Goal: Information Seeking & Learning: Find specific fact

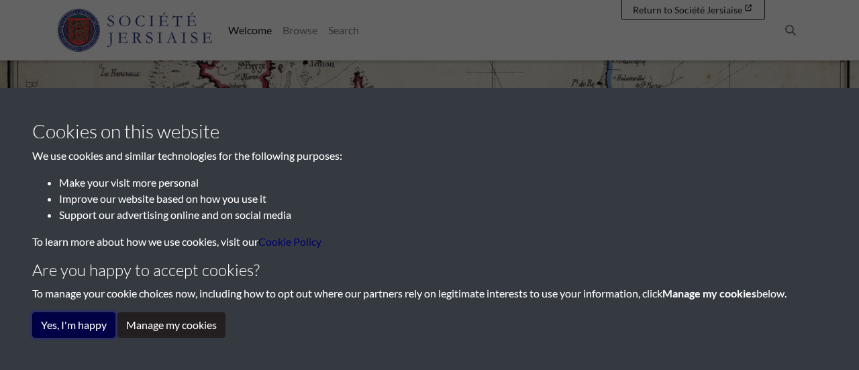
click at [89, 323] on button "Yes, I'm happy" at bounding box center [73, 324] width 83 height 25
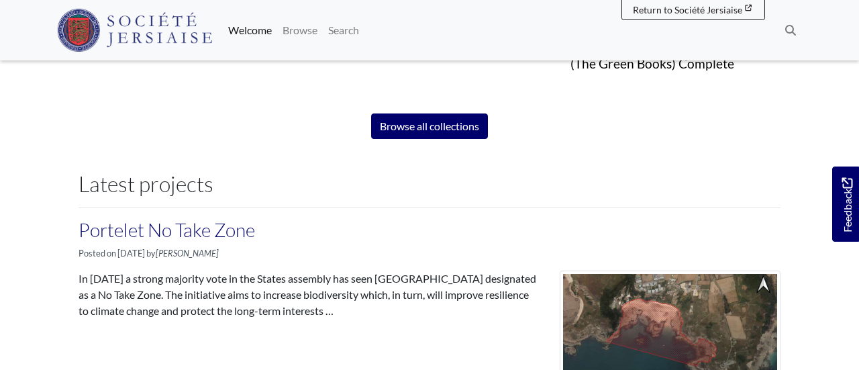
scroll to position [1063, 0]
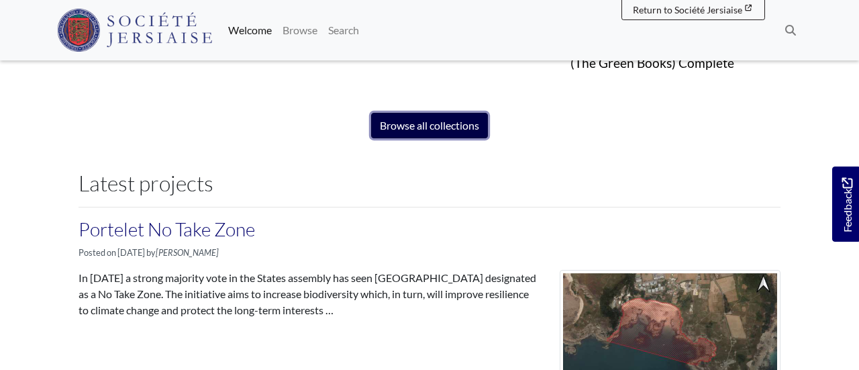
click at [413, 127] on link "Browse all collections" at bounding box center [429, 125] width 117 height 25
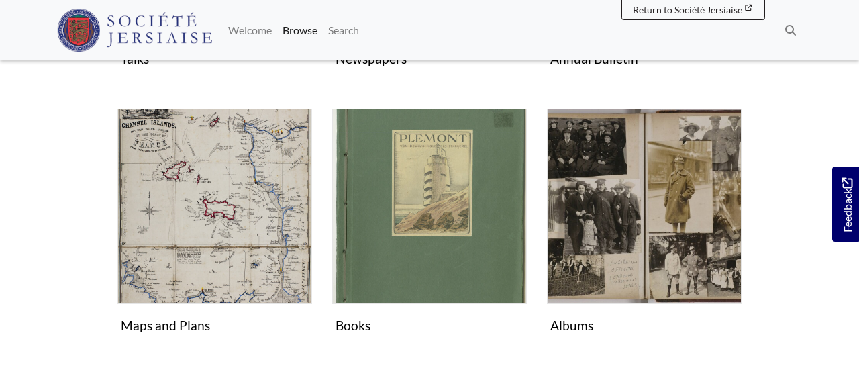
scroll to position [478, 0]
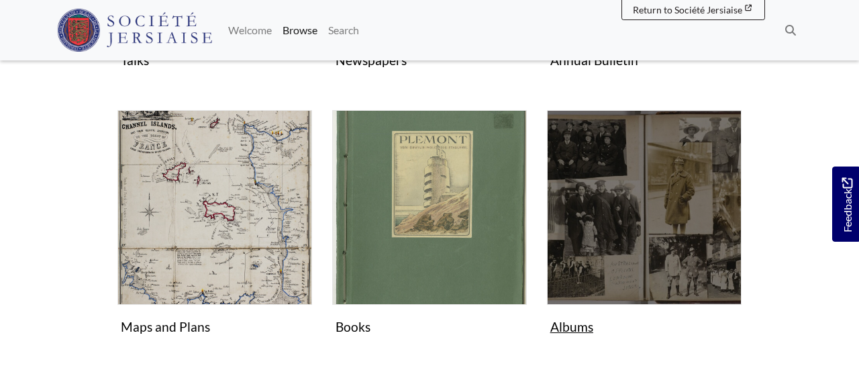
click at [657, 200] on img "Subcollection" at bounding box center [644, 207] width 195 height 195
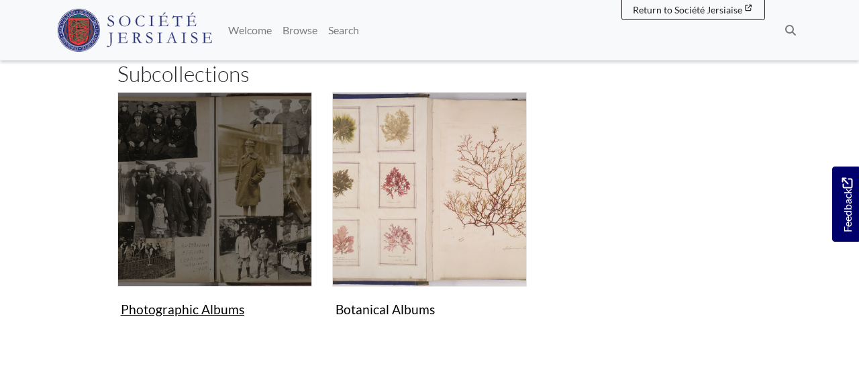
scroll to position [318, 0]
click at [186, 315] on figure "Photographic Albums Collection" at bounding box center [214, 206] width 195 height 230
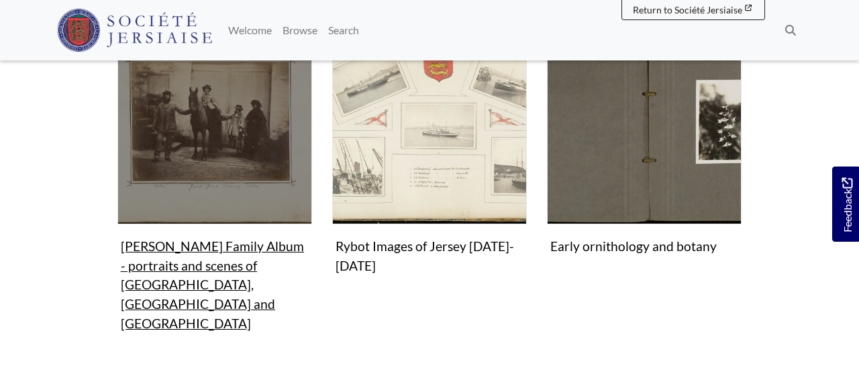
scroll to position [847, 0]
click at [162, 256] on figure "Campbell Family Album - portraits and scenes of Scotland, England and Jersey Co…" at bounding box center [214, 182] width 195 height 307
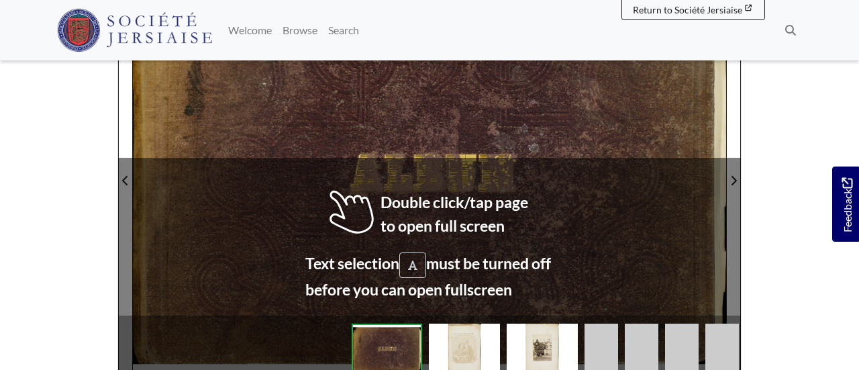
scroll to position [395, 0]
click at [566, 209] on div at bounding box center [577, 173] width 297 height 420
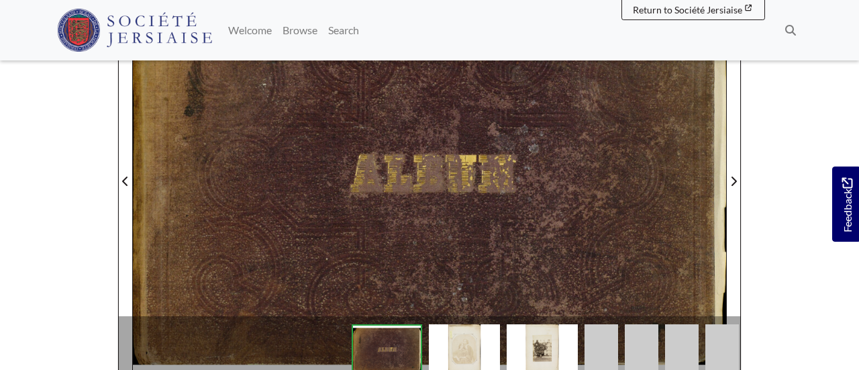
click at [561, 213] on div at bounding box center [577, 173] width 297 height 420
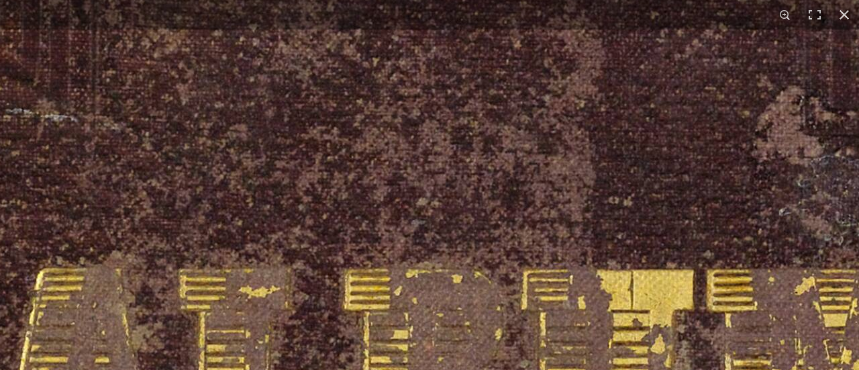
click at [561, 213] on img at bounding box center [431, 373] width 3320 height 2348
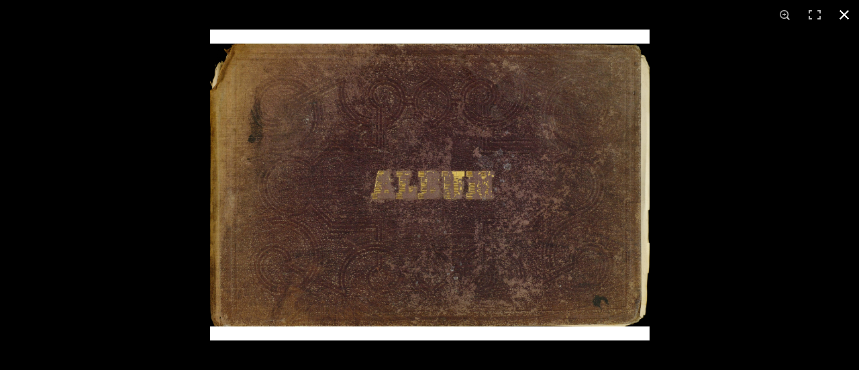
click at [844, 16] on button at bounding box center [844, 15] width 30 height 30
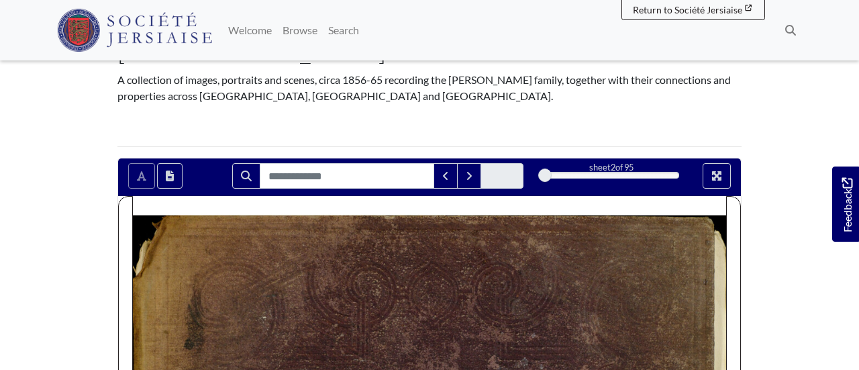
scroll to position [166, 0]
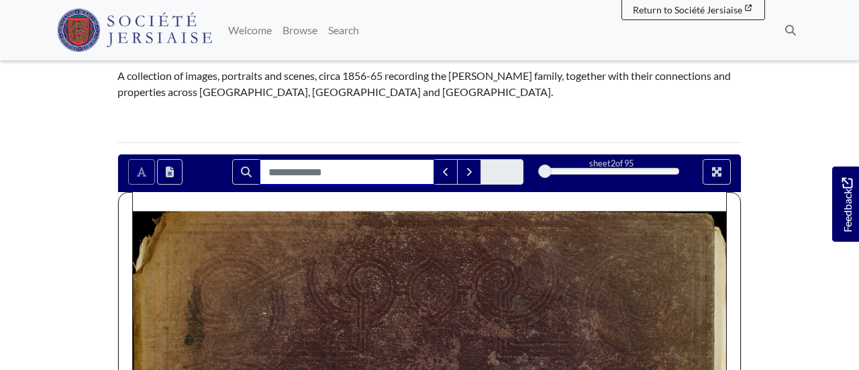
click at [289, 159] on input "Search for" at bounding box center [347, 171] width 174 height 25
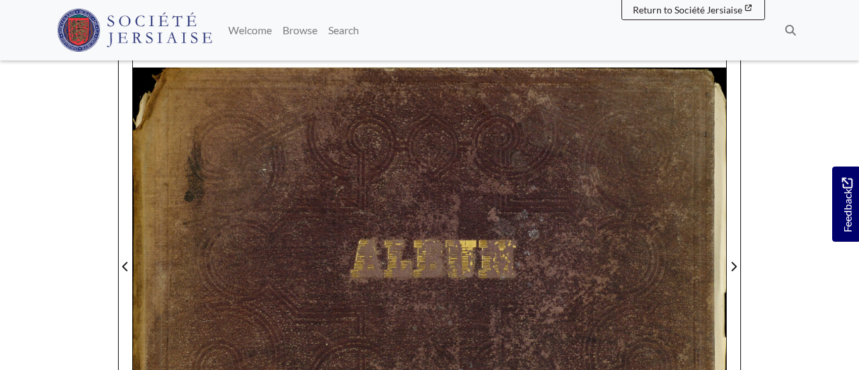
scroll to position [327, 0]
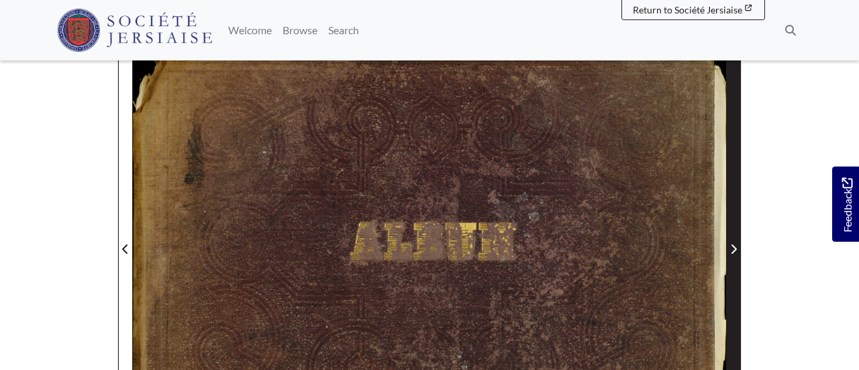
click at [738, 241] on span "Next Page" at bounding box center [733, 249] width 13 height 16
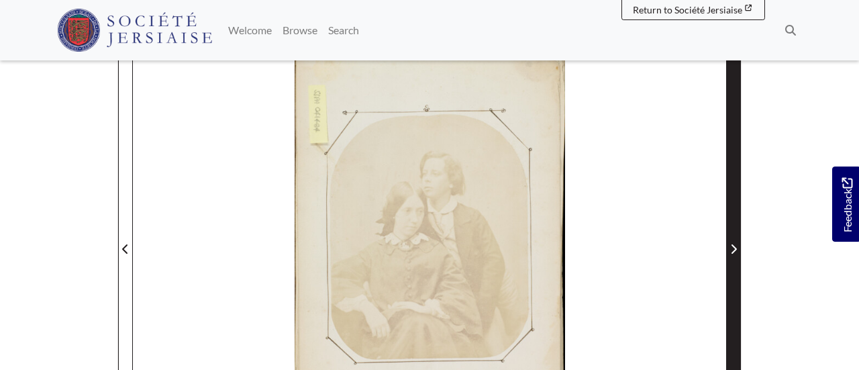
click at [738, 241] on span "Next Page" at bounding box center [733, 249] width 13 height 16
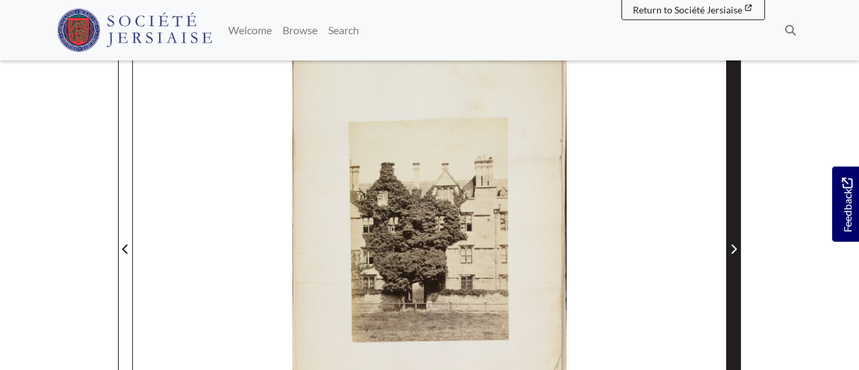
click at [738, 241] on span "Next Page" at bounding box center [733, 249] width 13 height 16
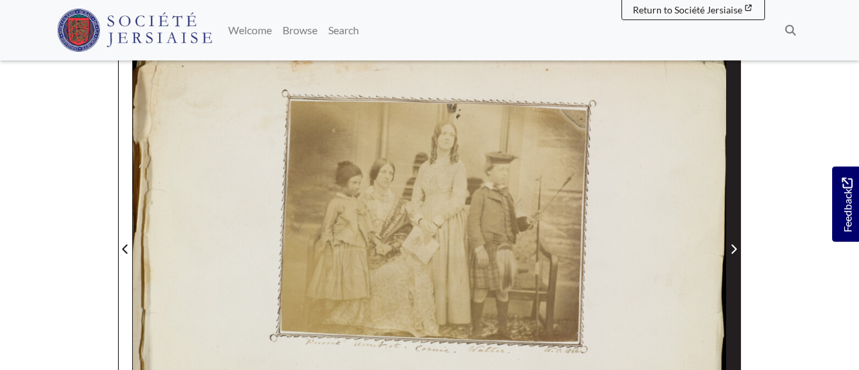
click at [738, 241] on span "Next Page" at bounding box center [733, 249] width 13 height 16
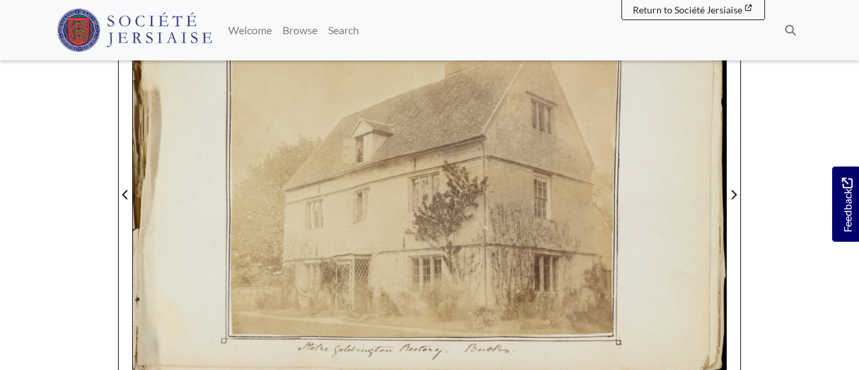
scroll to position [381, 0]
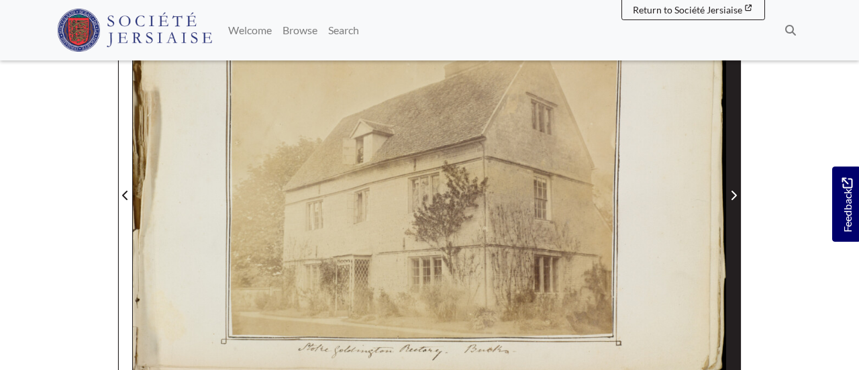
click at [737, 187] on span "Next Page" at bounding box center [733, 195] width 13 height 16
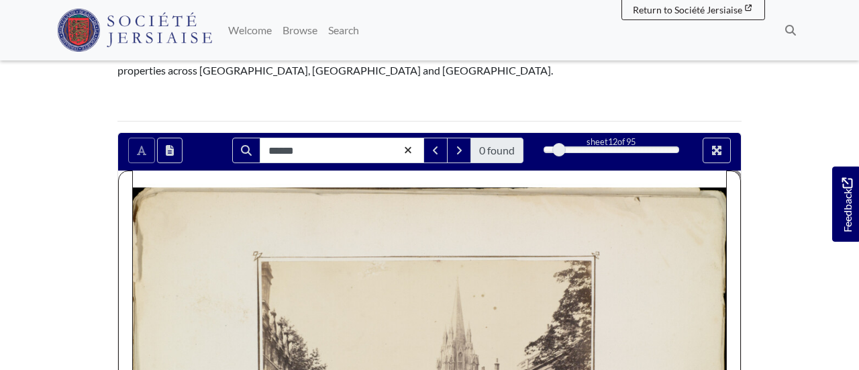
scroll to position [156, 0]
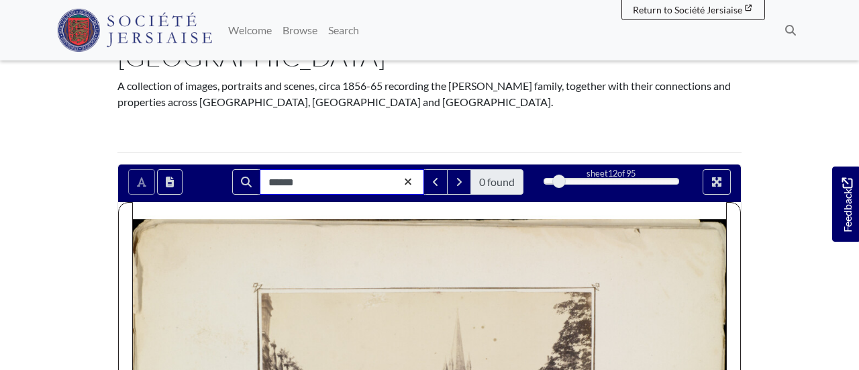
drag, startPoint x: 321, startPoint y: 143, endPoint x: 205, endPoint y: 152, distance: 116.4
click at [205, 169] on div "****** 0 found sheet 12 of 95 12 ** The metadata has moved. button below the bo…" at bounding box center [429, 181] width 623 height 25
type input "****"
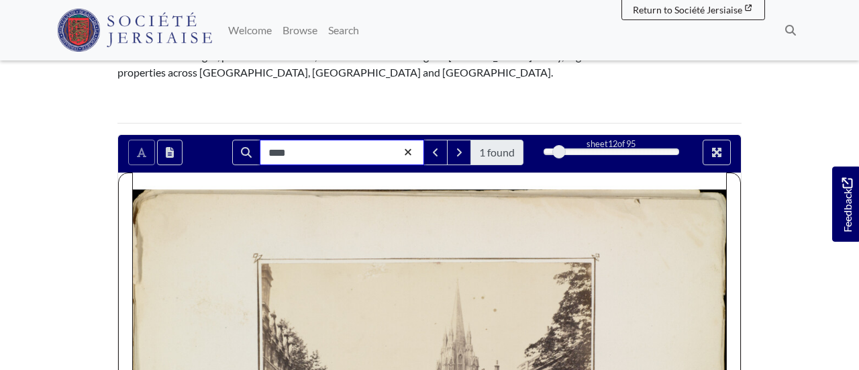
scroll to position [177, 0]
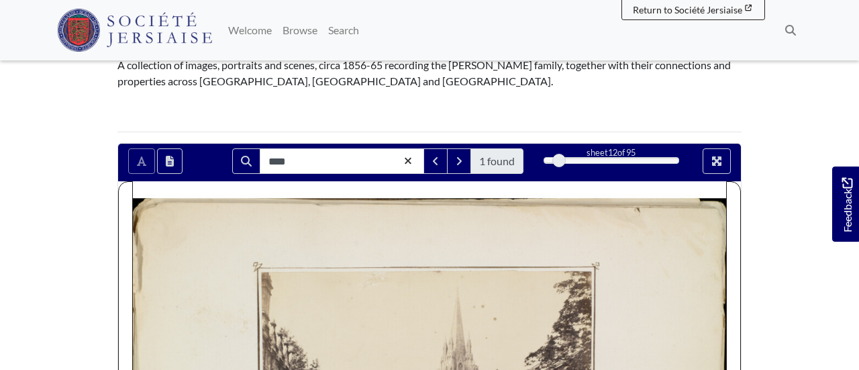
click at [502, 153] on span "1 found" at bounding box center [497, 161] width 36 height 16
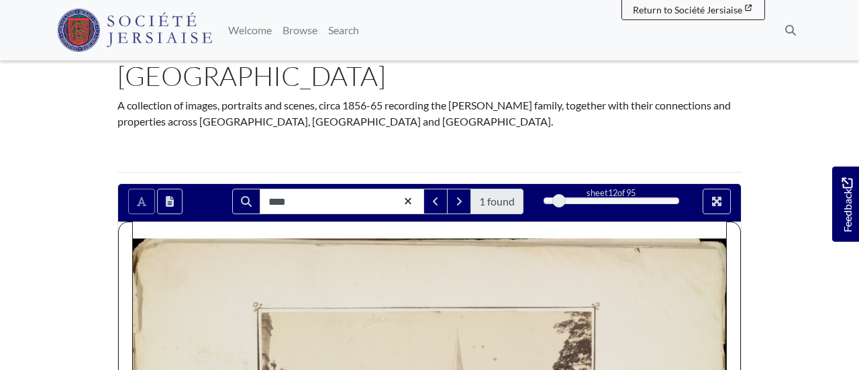
scroll to position [131, 0]
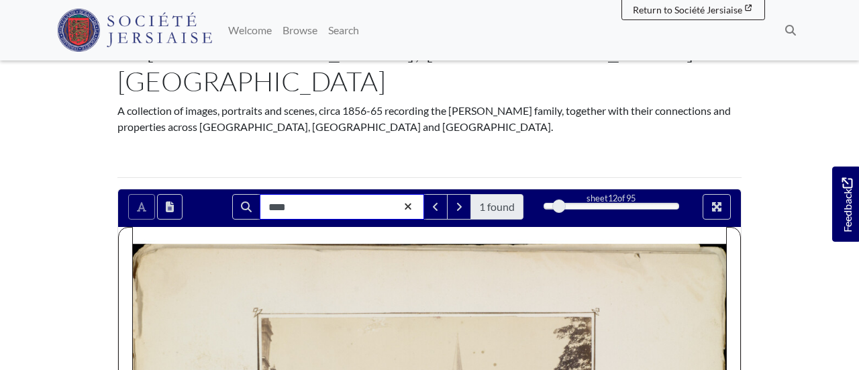
click at [313, 194] on input "****" at bounding box center [342, 206] width 164 height 25
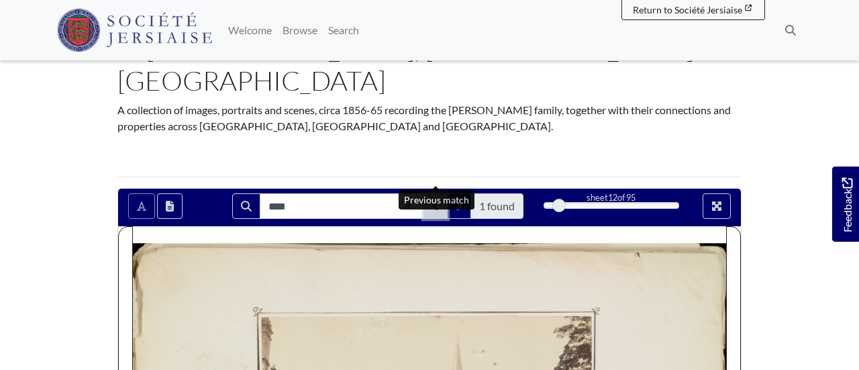
click at [438, 193] on button "Previous Match" at bounding box center [435, 205] width 24 height 25
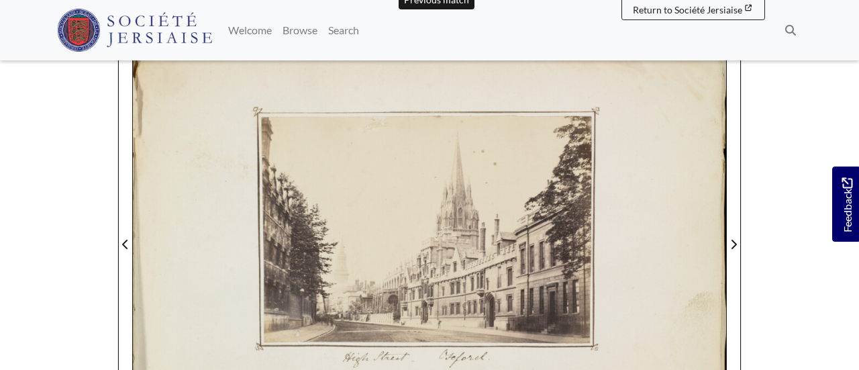
scroll to position [333, 0]
click at [354, 323] on div at bounding box center [281, 235] width 297 height 420
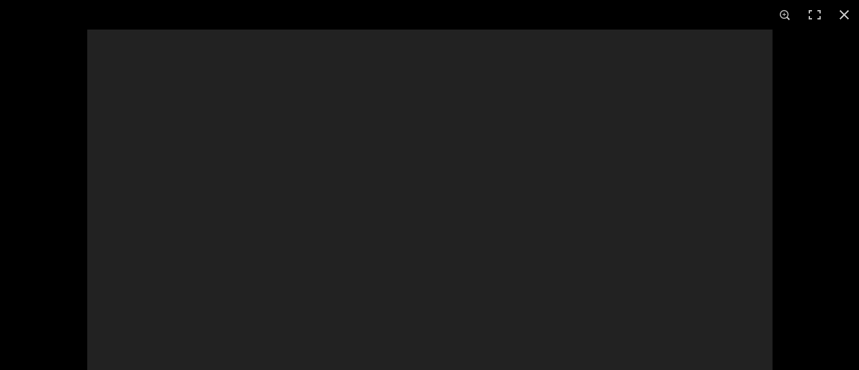
scroll to position [332, 0]
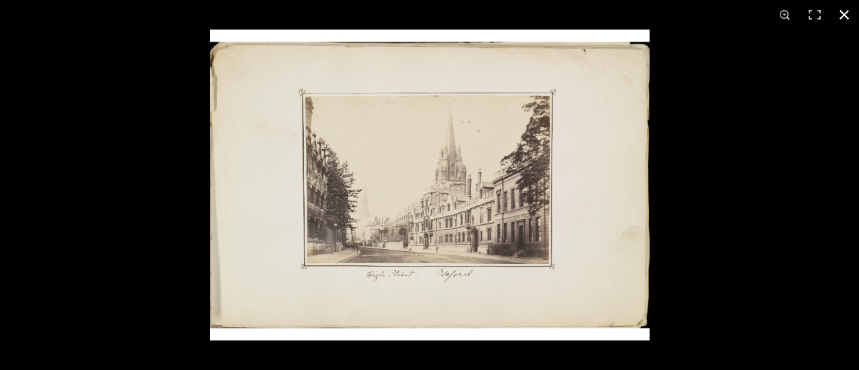
click at [847, 16] on button at bounding box center [844, 15] width 30 height 30
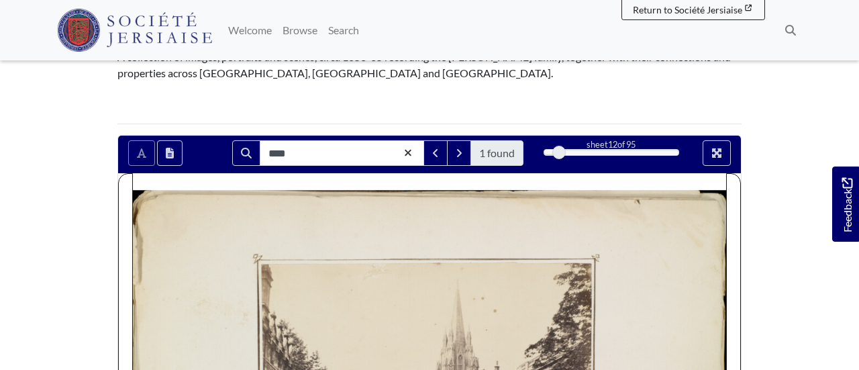
scroll to position [186, 0]
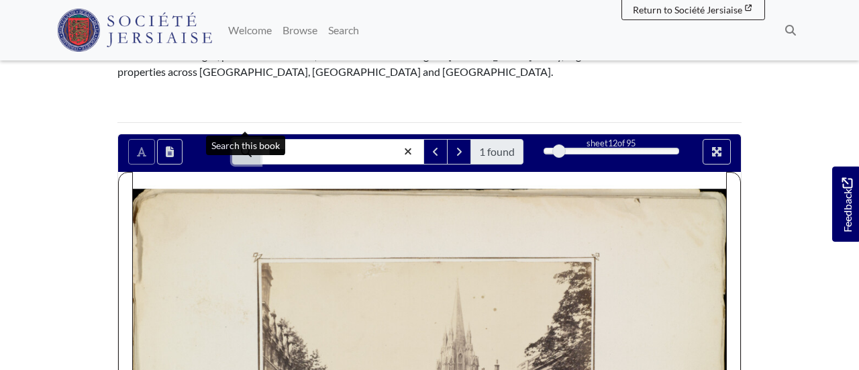
click at [246, 146] on icon "Search" at bounding box center [246, 151] width 11 height 11
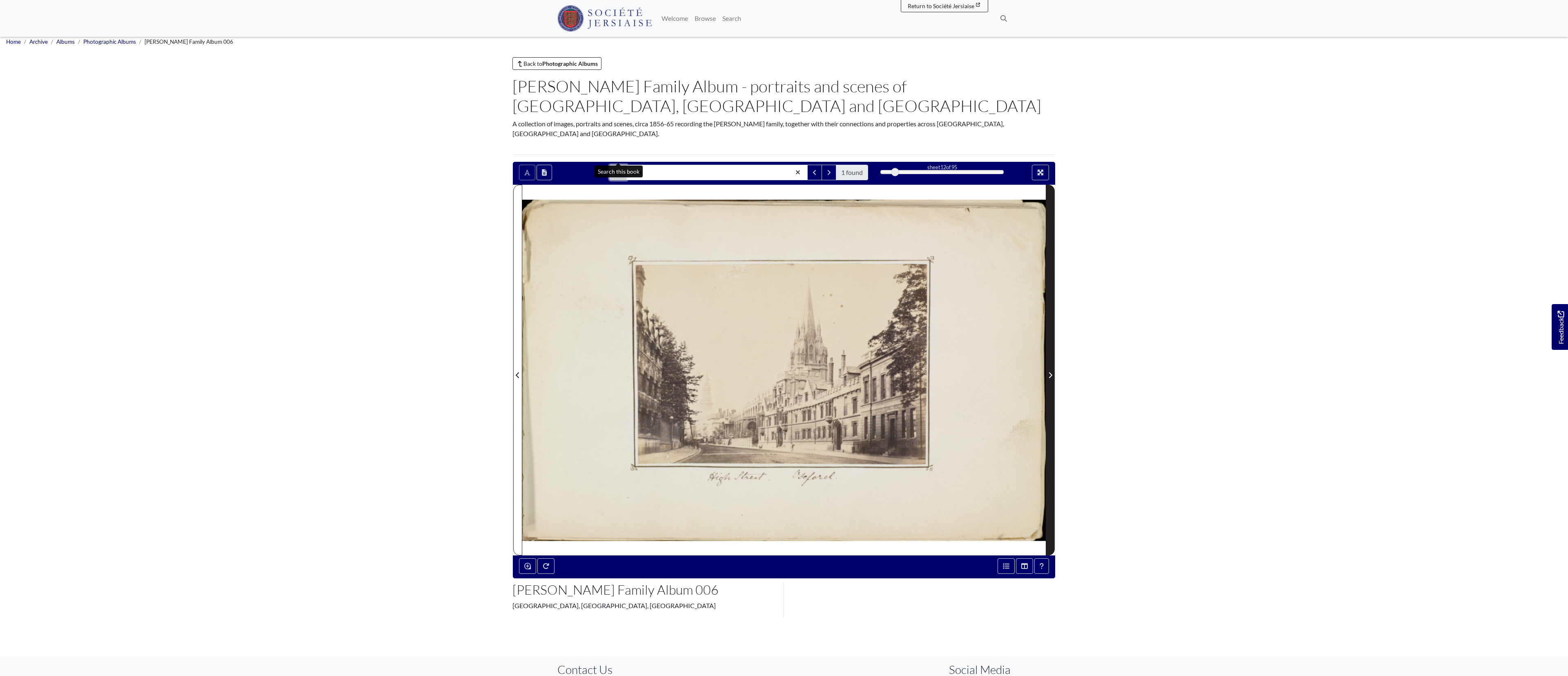
scroll to position [5, 0]
click at [522, 225] on span "Next Page" at bounding box center [1050, 369] width 8 height 370
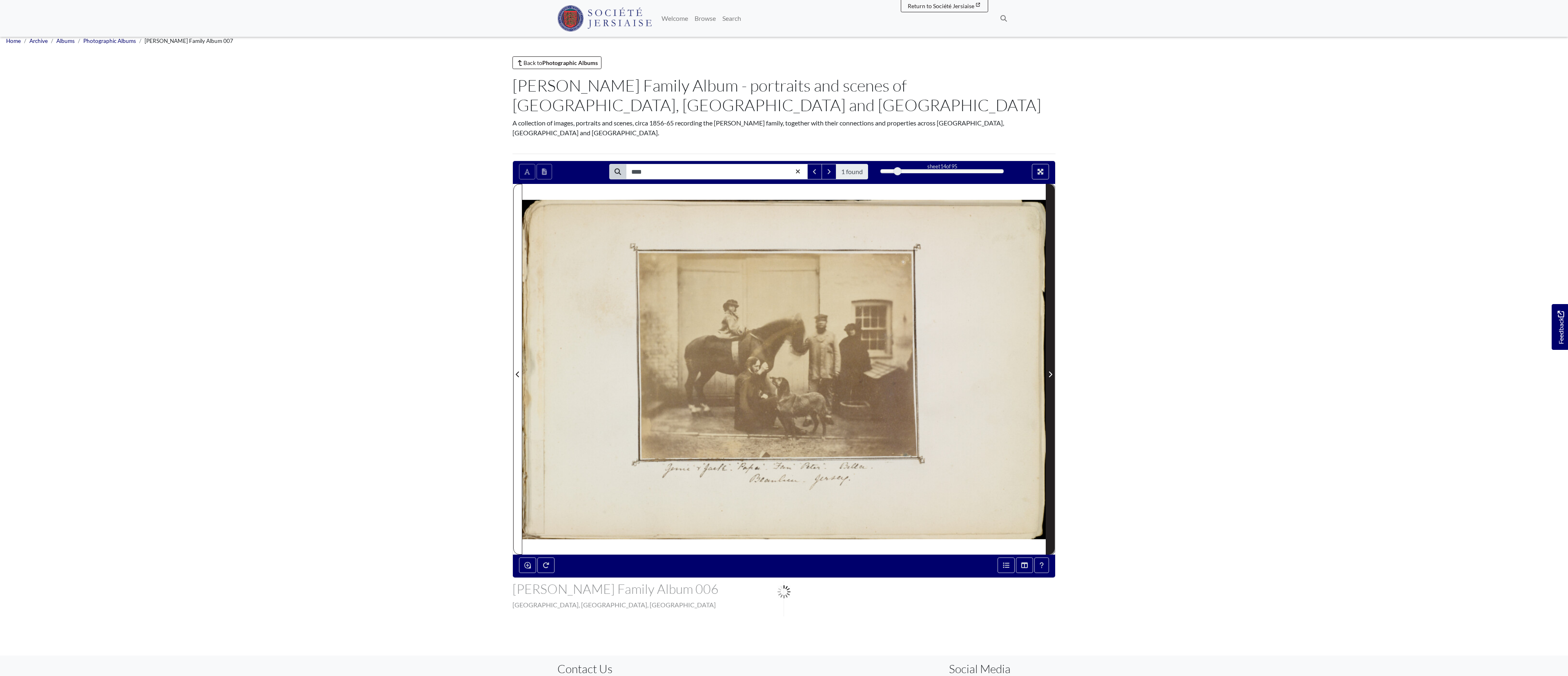
click at [522, 225] on span "Next Page" at bounding box center [1050, 369] width 8 height 370
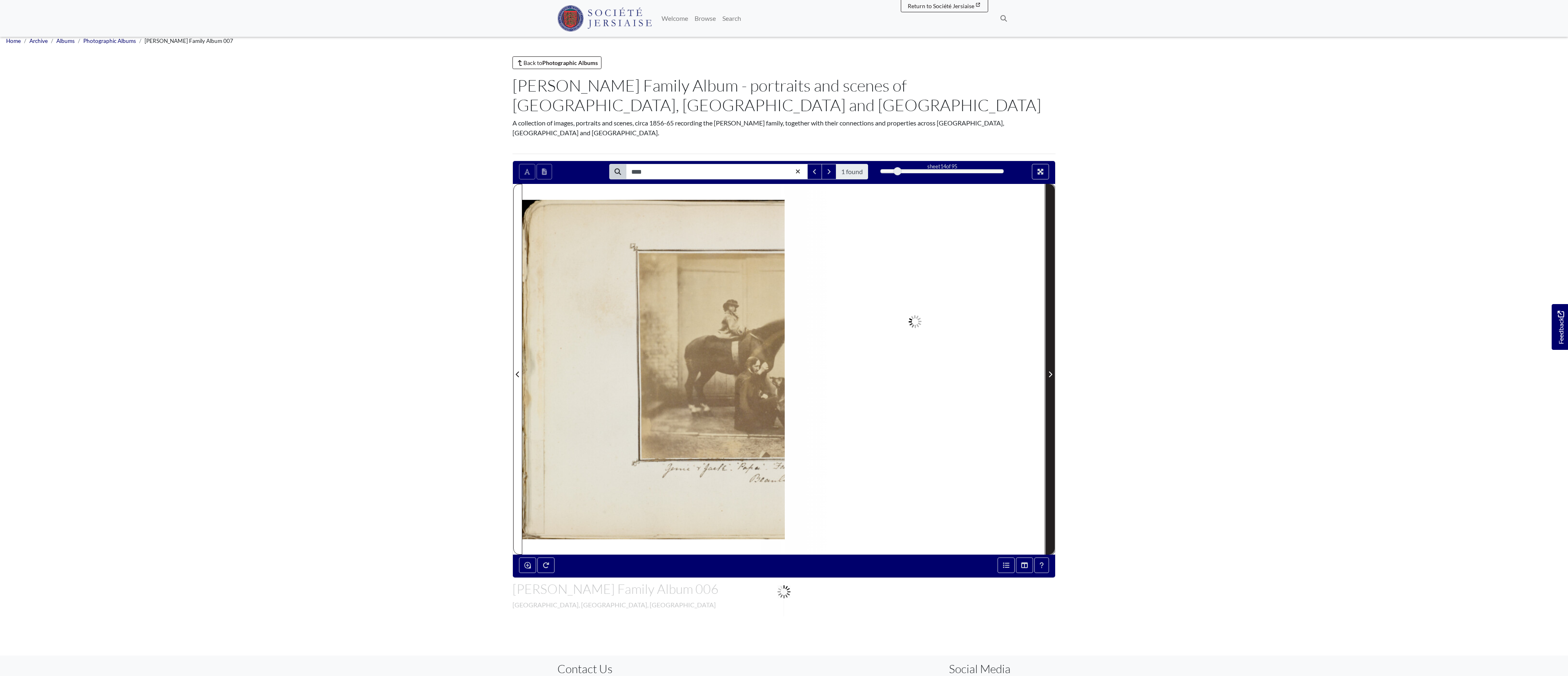
click at [522, 225] on span "Next Page" at bounding box center [1050, 369] width 8 height 370
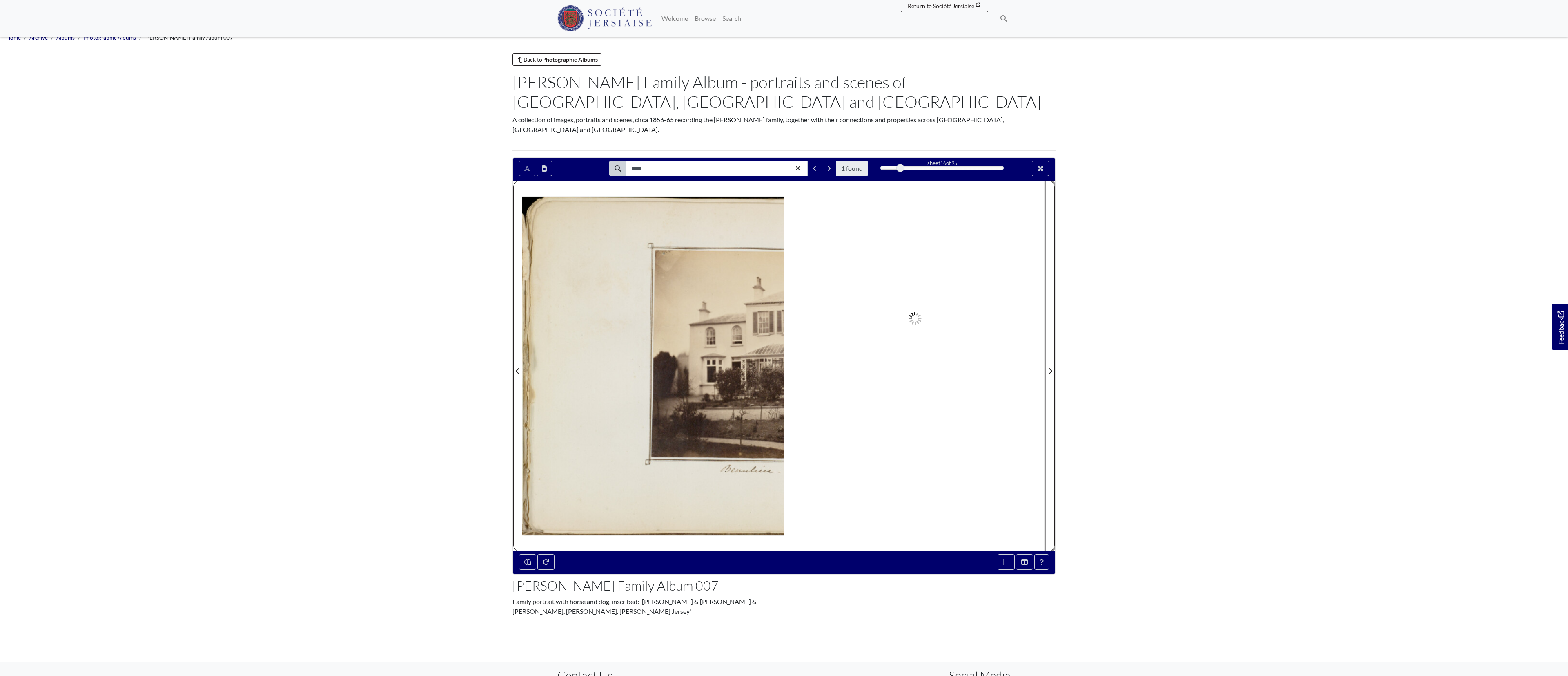
scroll to position [9, 0]
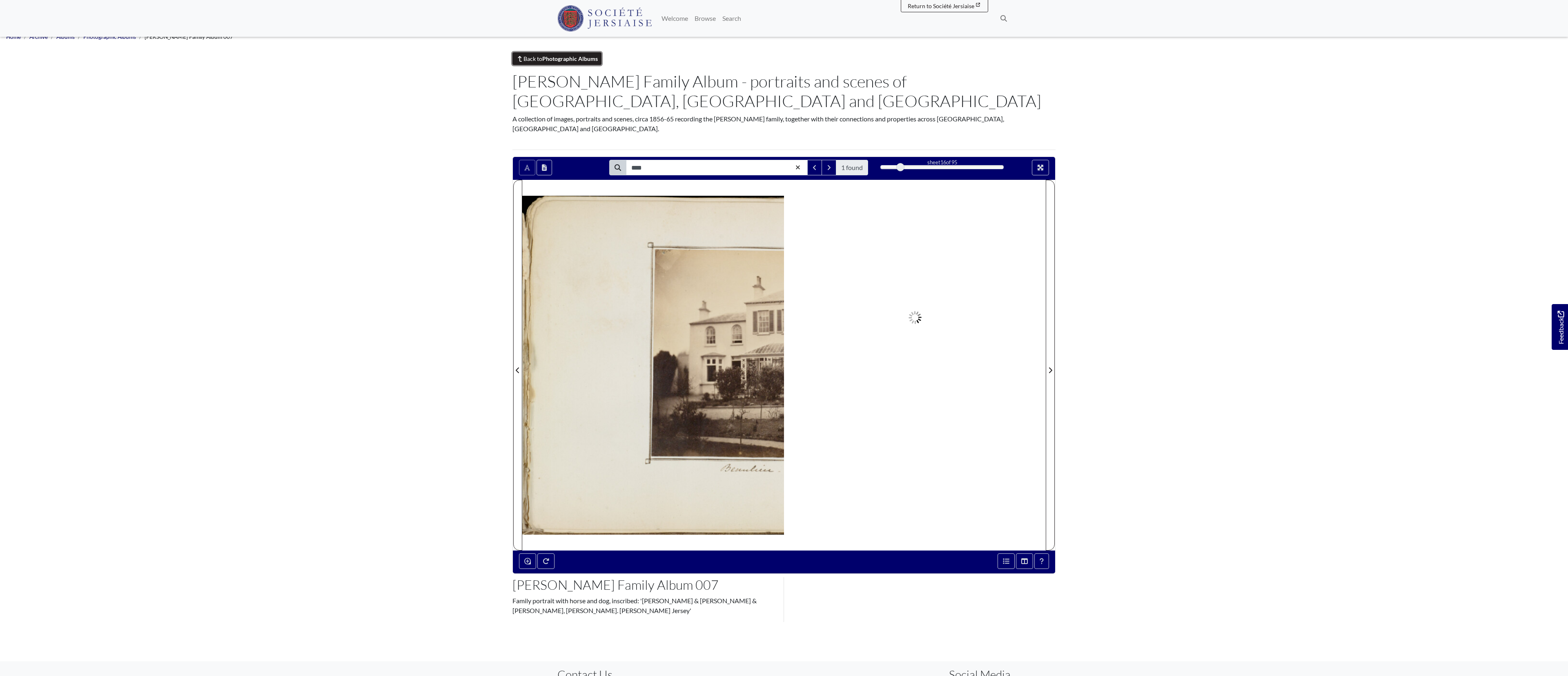
click at [522, 57] on strong "Photographic Albums" at bounding box center [570, 58] width 55 height 7
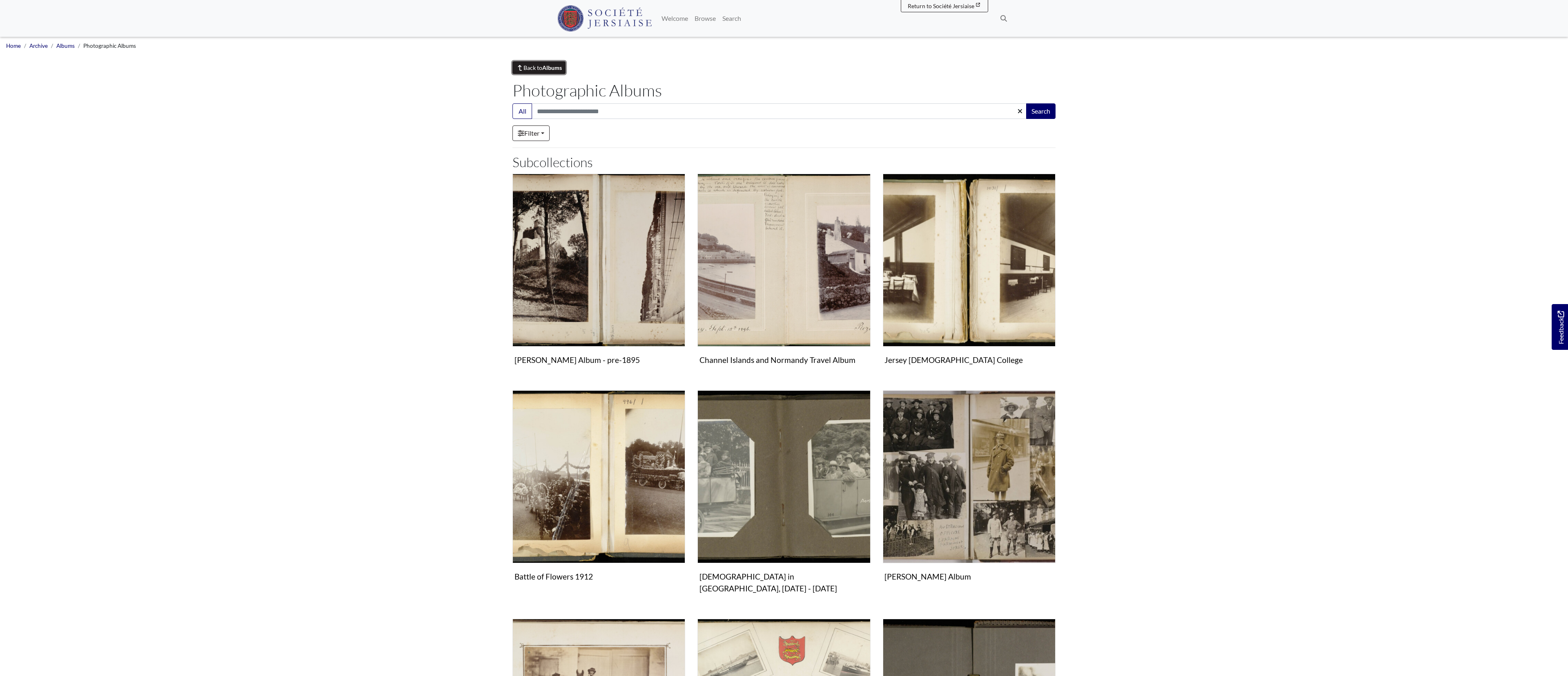
click at [542, 63] on link "Back to Albums" at bounding box center [539, 68] width 53 height 13
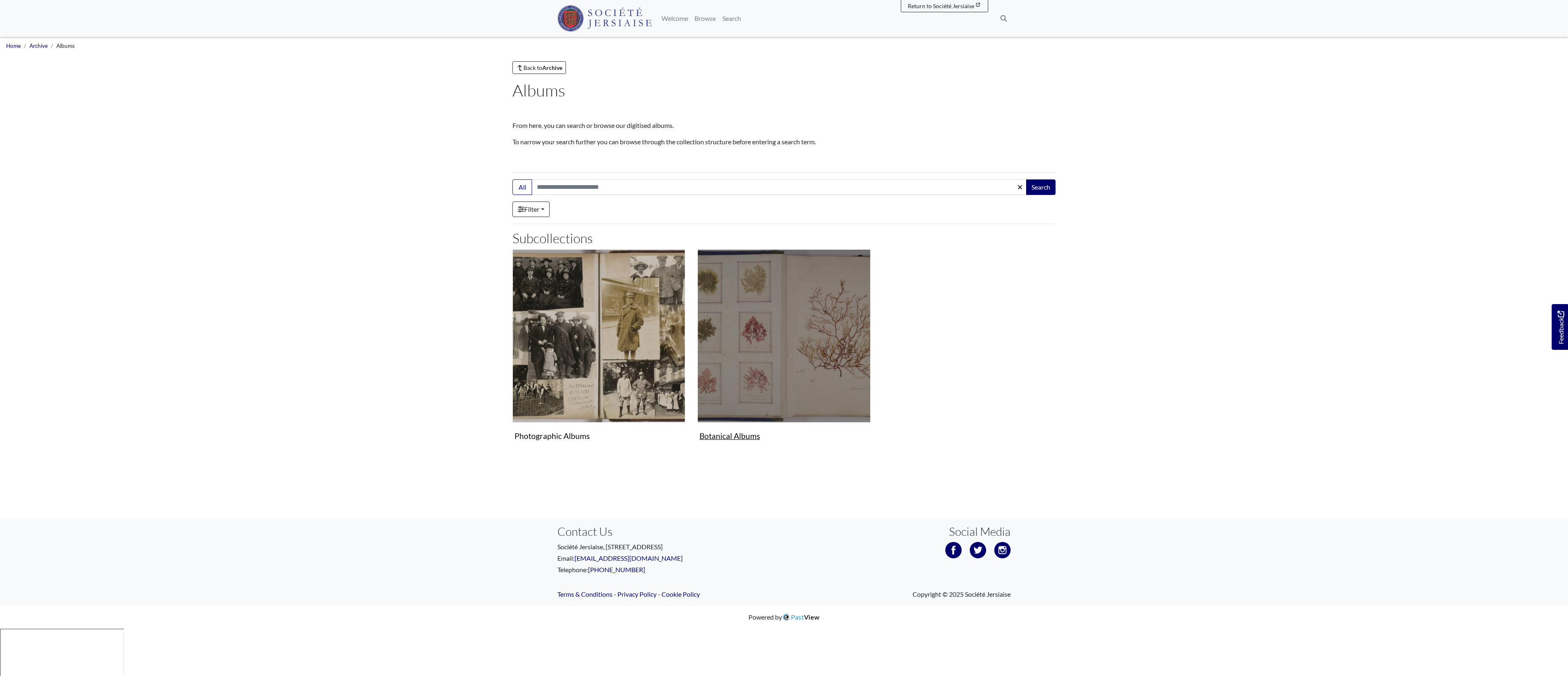
click at [773, 321] on img "Subcollection" at bounding box center [784, 336] width 173 height 173
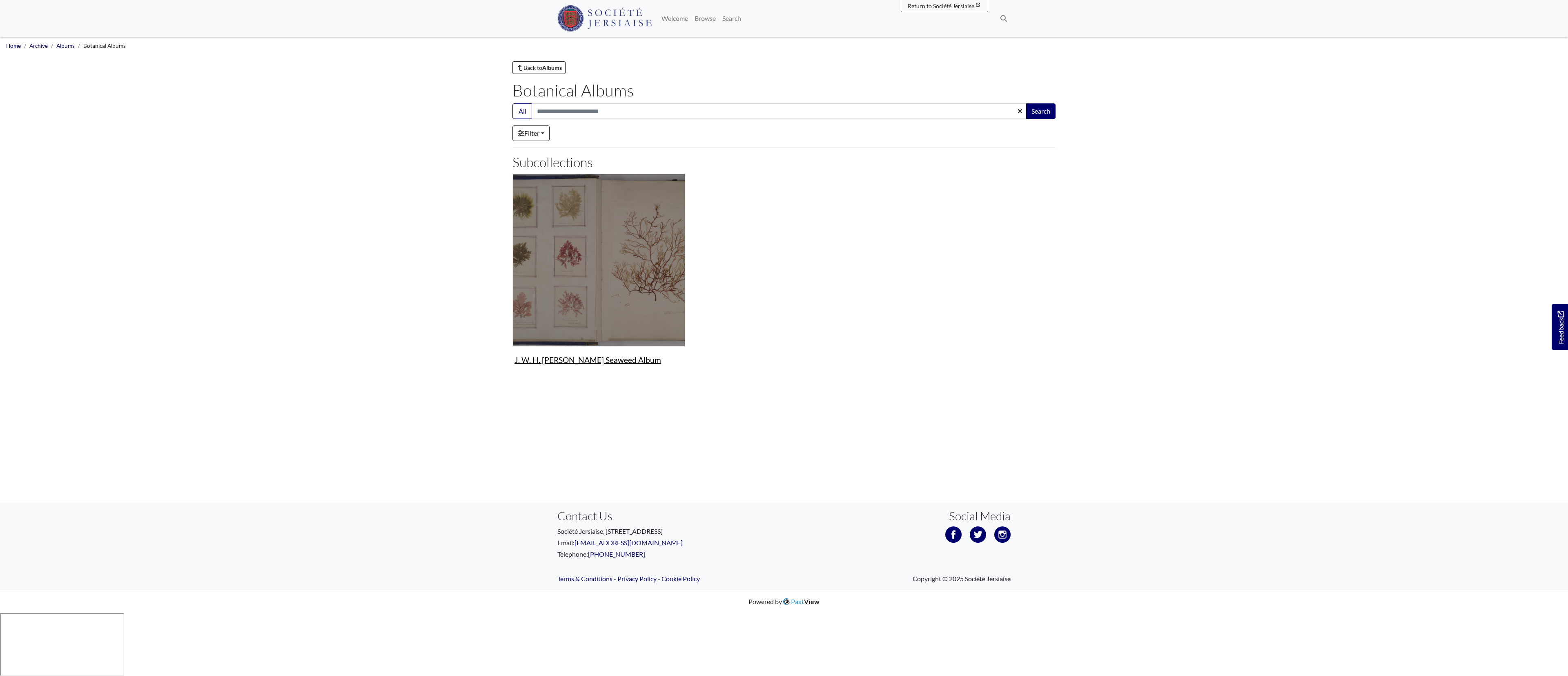
click at [614, 284] on img "Subcollection" at bounding box center [599, 260] width 173 height 173
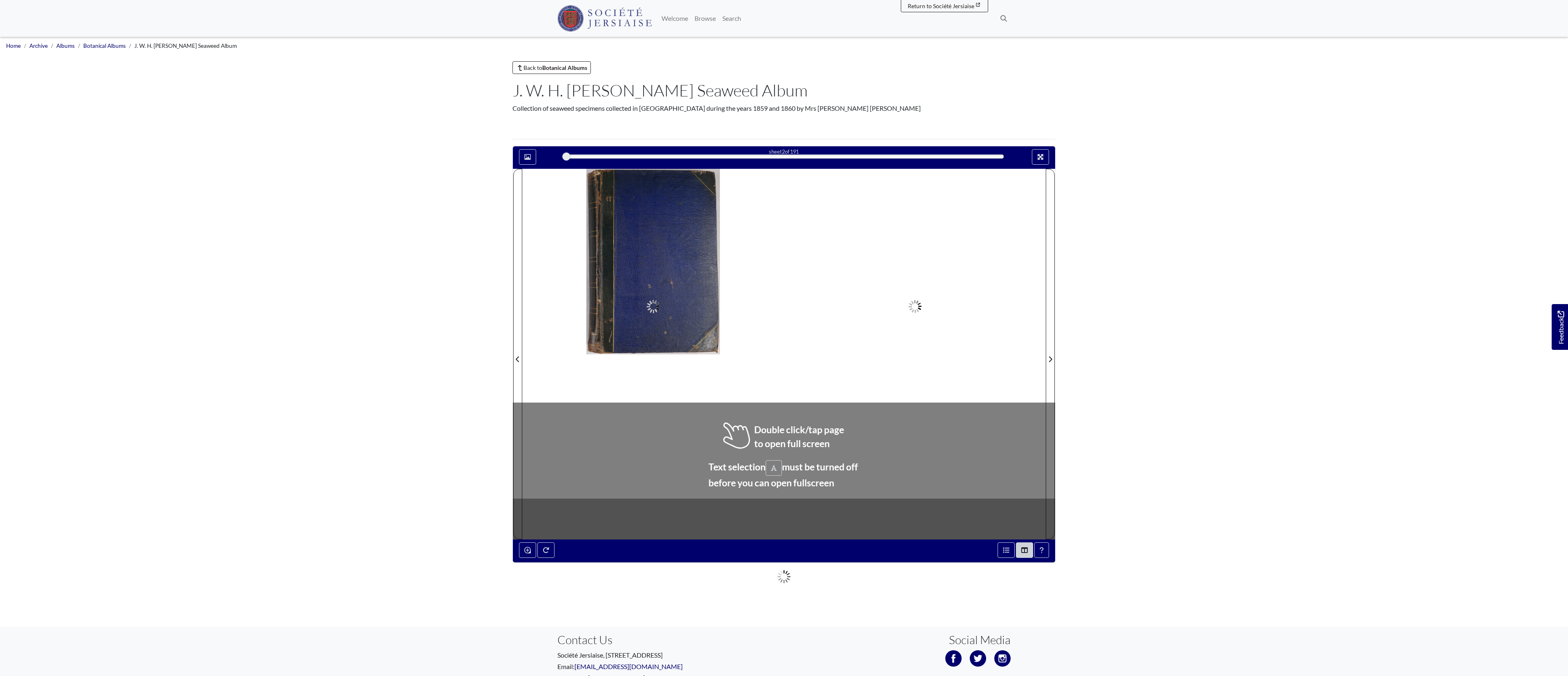
click at [847, 468] on div at bounding box center [915, 354] width 262 height 370
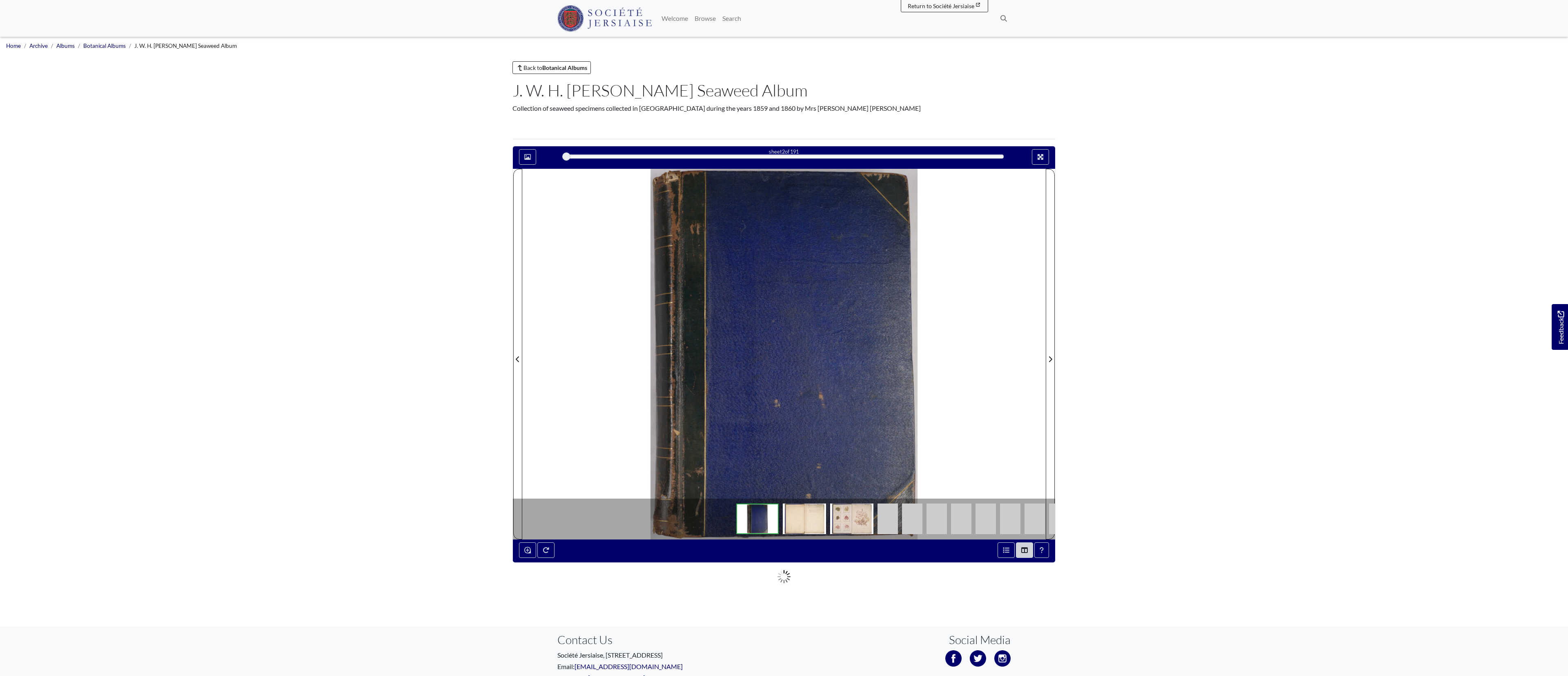
click at [841, 308] on div at bounding box center [915, 354] width 262 height 370
click at [860, 519] on img at bounding box center [852, 518] width 43 height 30
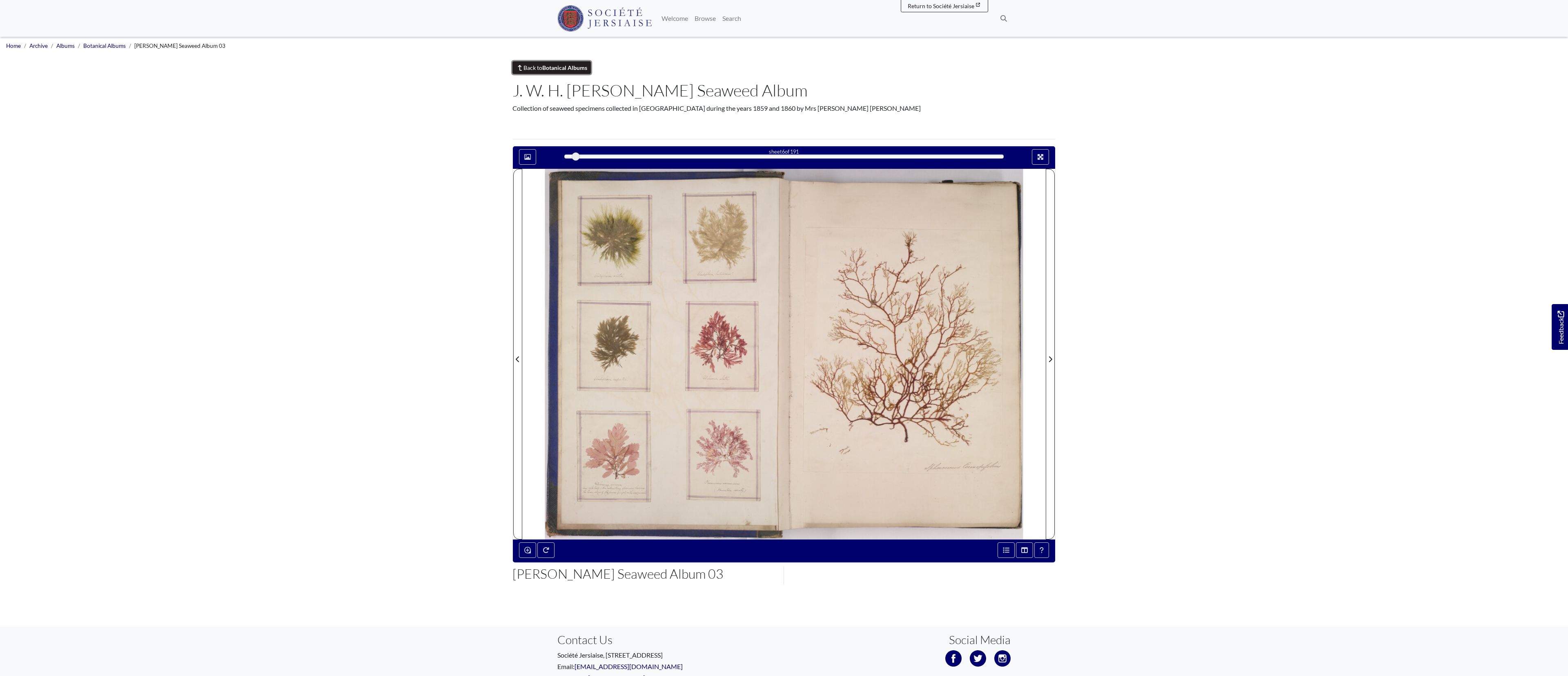
click at [564, 68] on strong "Botanical Albums" at bounding box center [565, 67] width 45 height 7
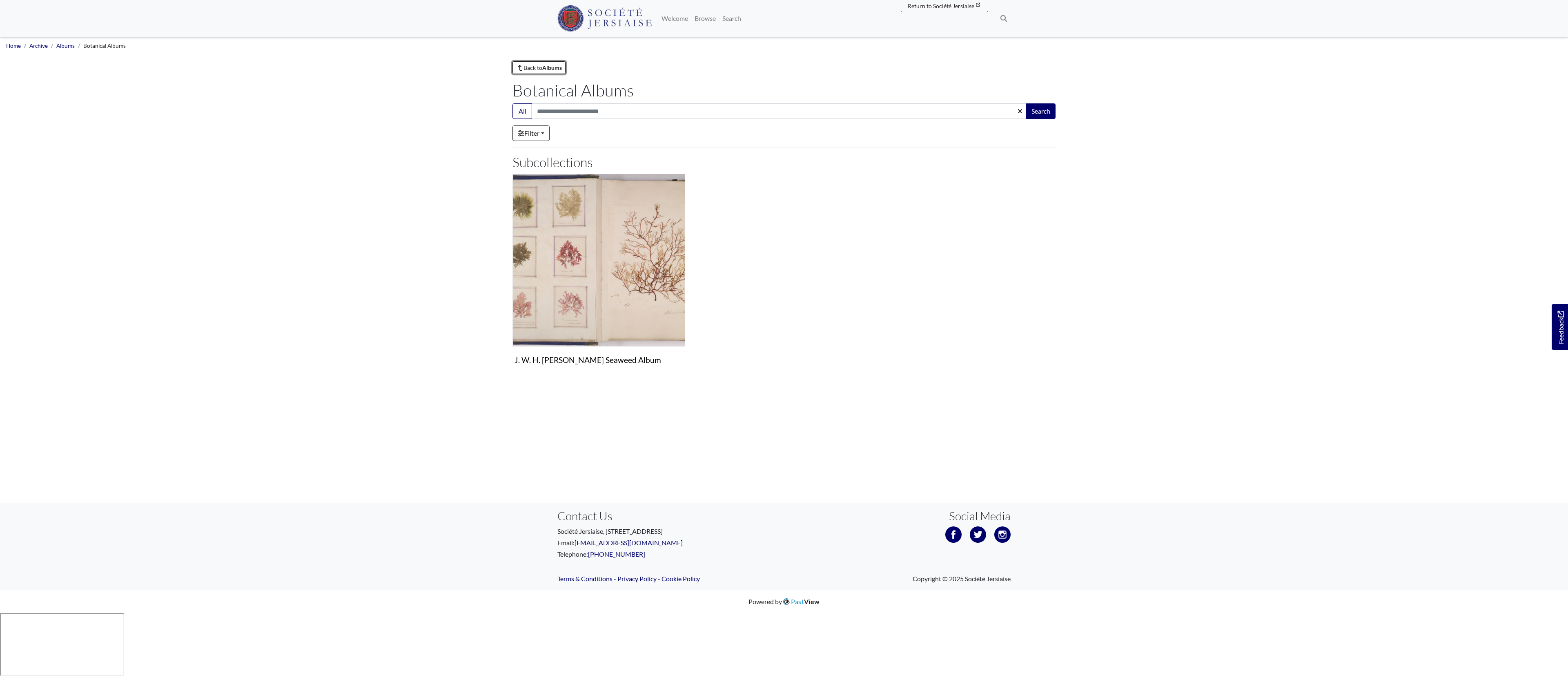
click at [562, 68] on strong "Albums" at bounding box center [552, 67] width 19 height 7
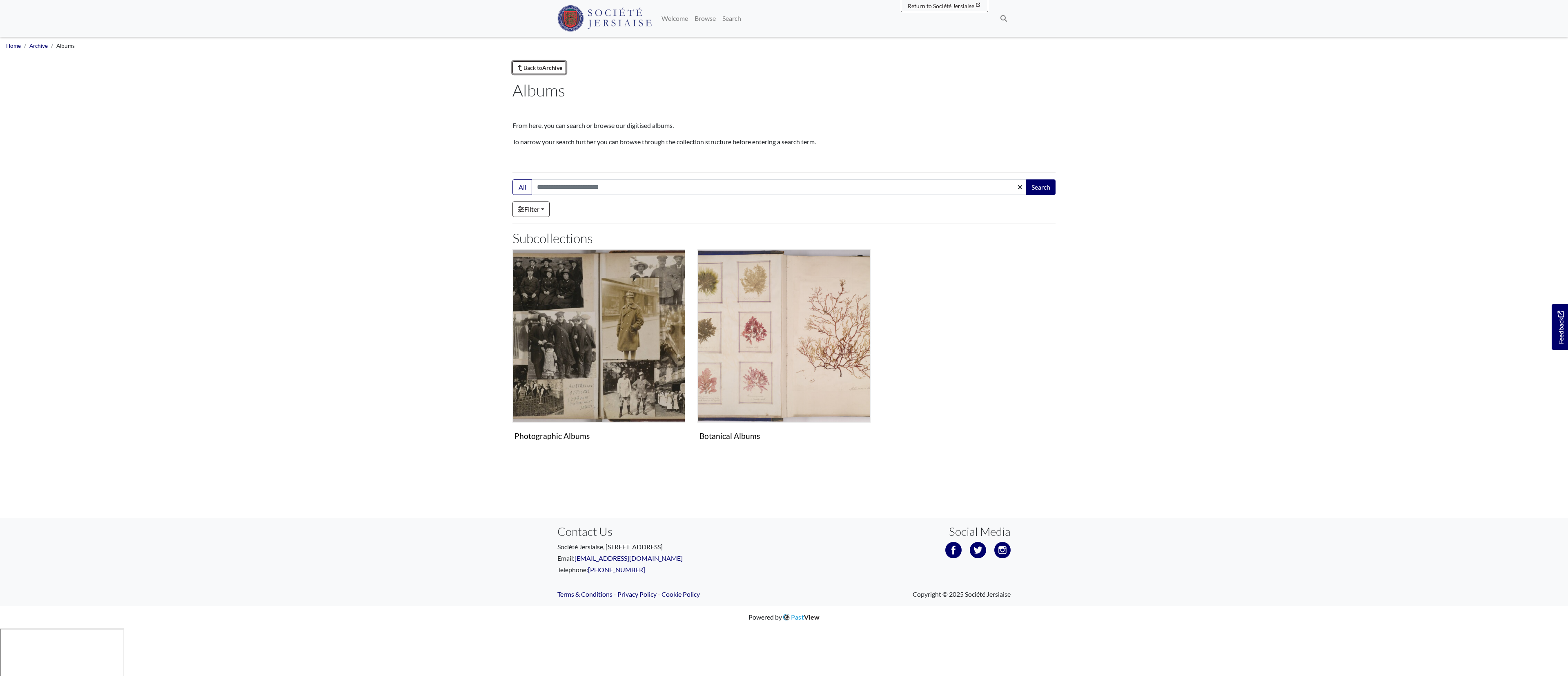
click at [530, 69] on link "Back to Archive" at bounding box center [539, 68] width 54 height 13
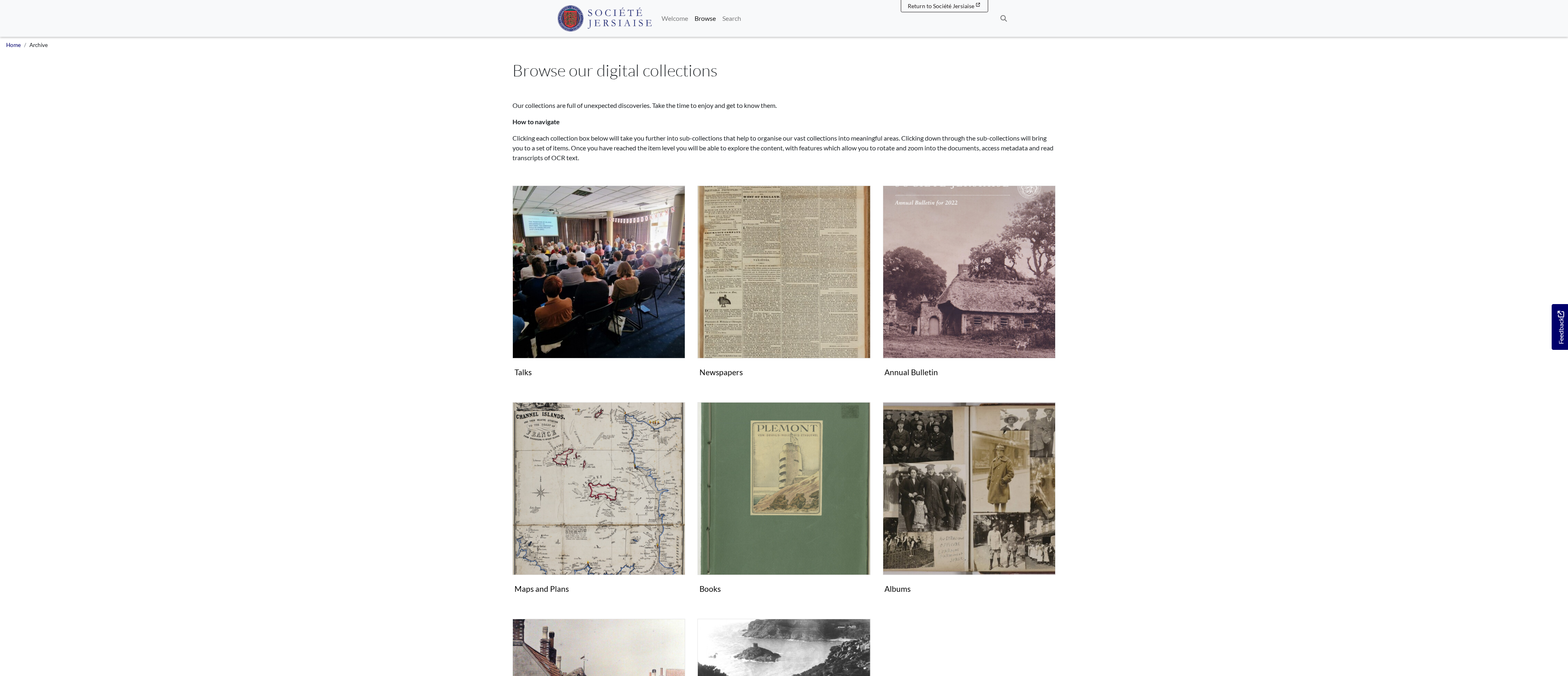
scroll to position [2, 0]
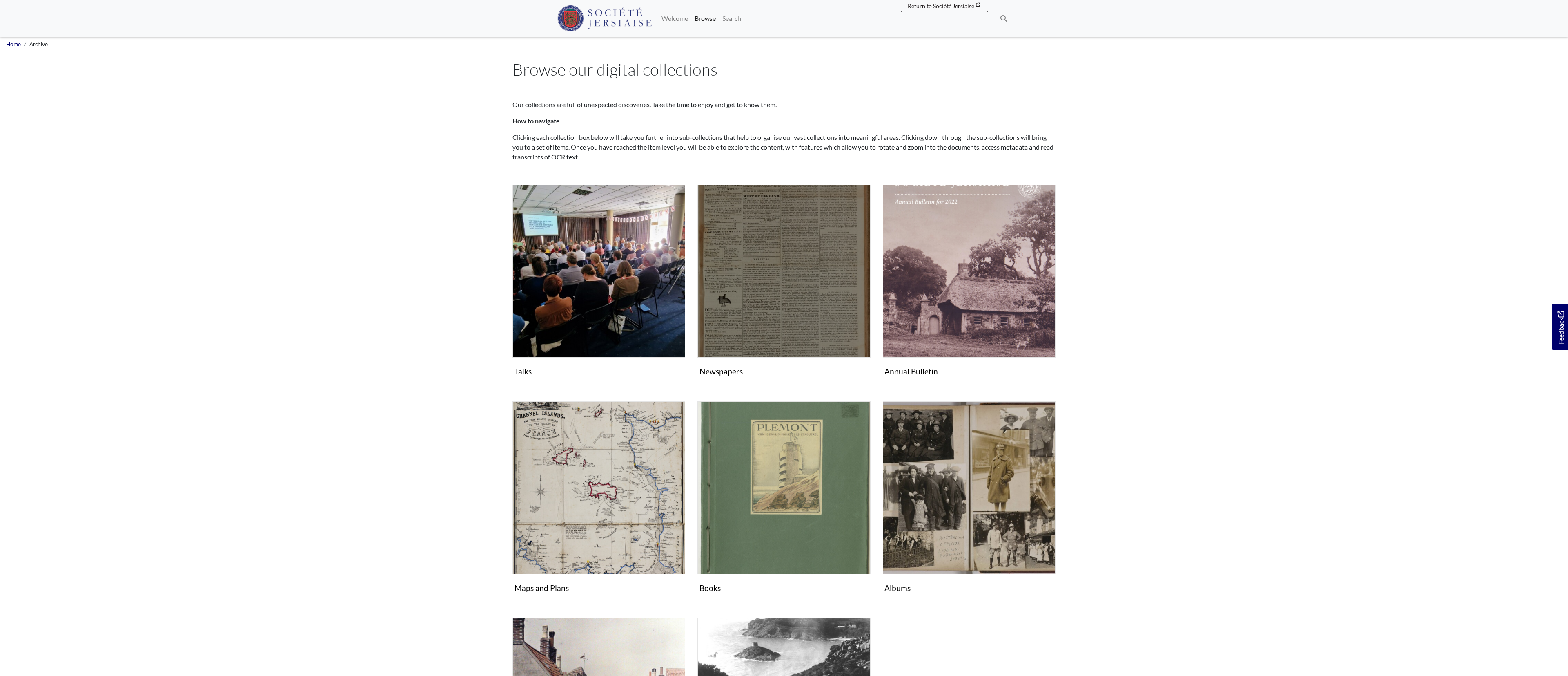
click at [814, 286] on img "Subcollection" at bounding box center [784, 271] width 173 height 173
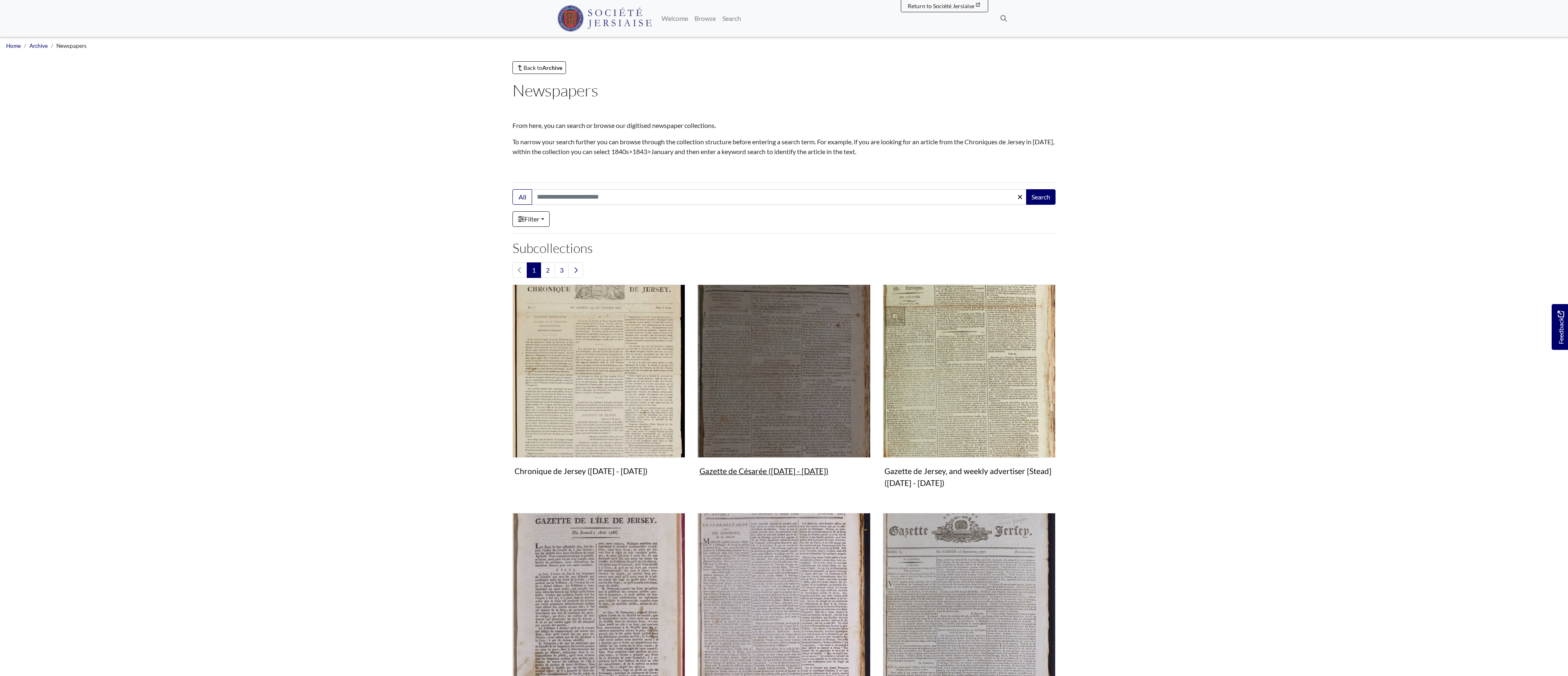
click at [763, 406] on img "Subcollection" at bounding box center [784, 371] width 173 height 173
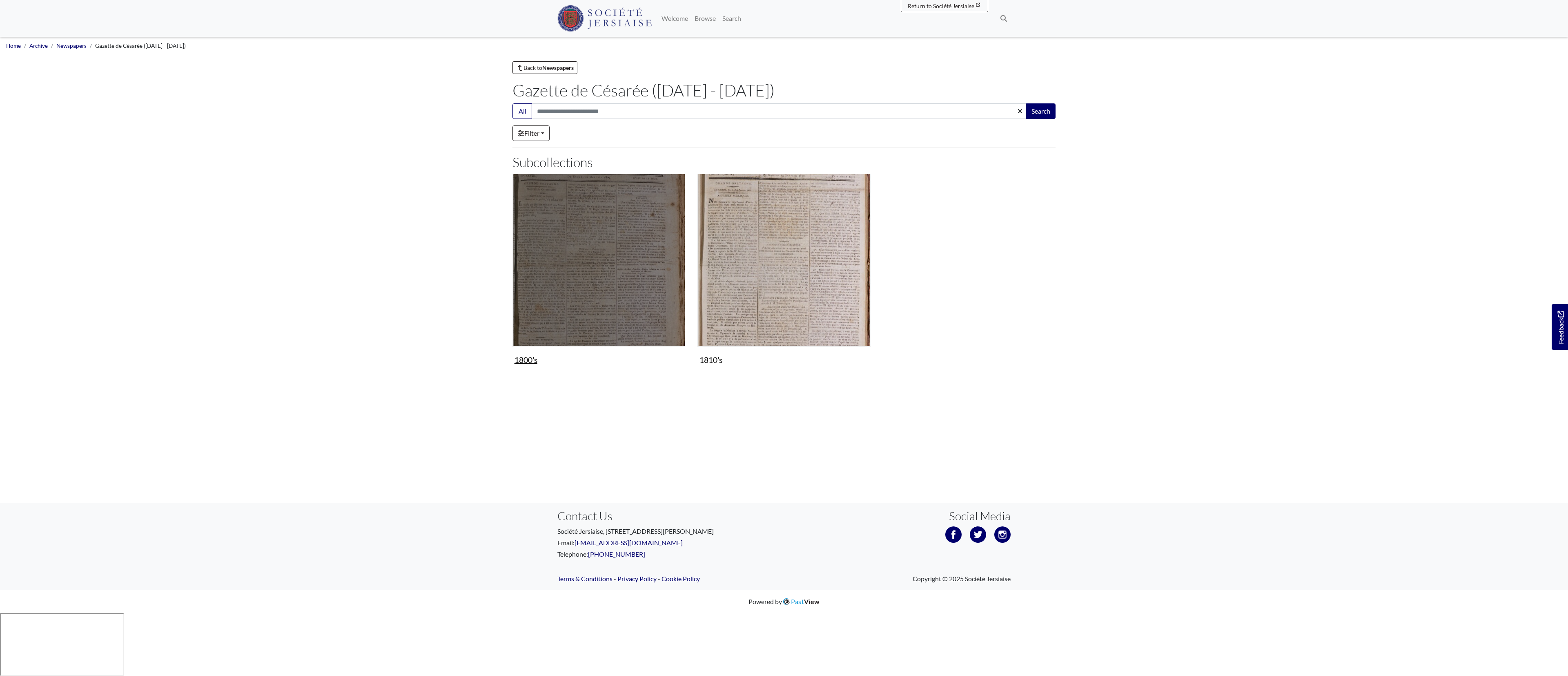
click at [556, 250] on img "Subcollection" at bounding box center [599, 260] width 173 height 173
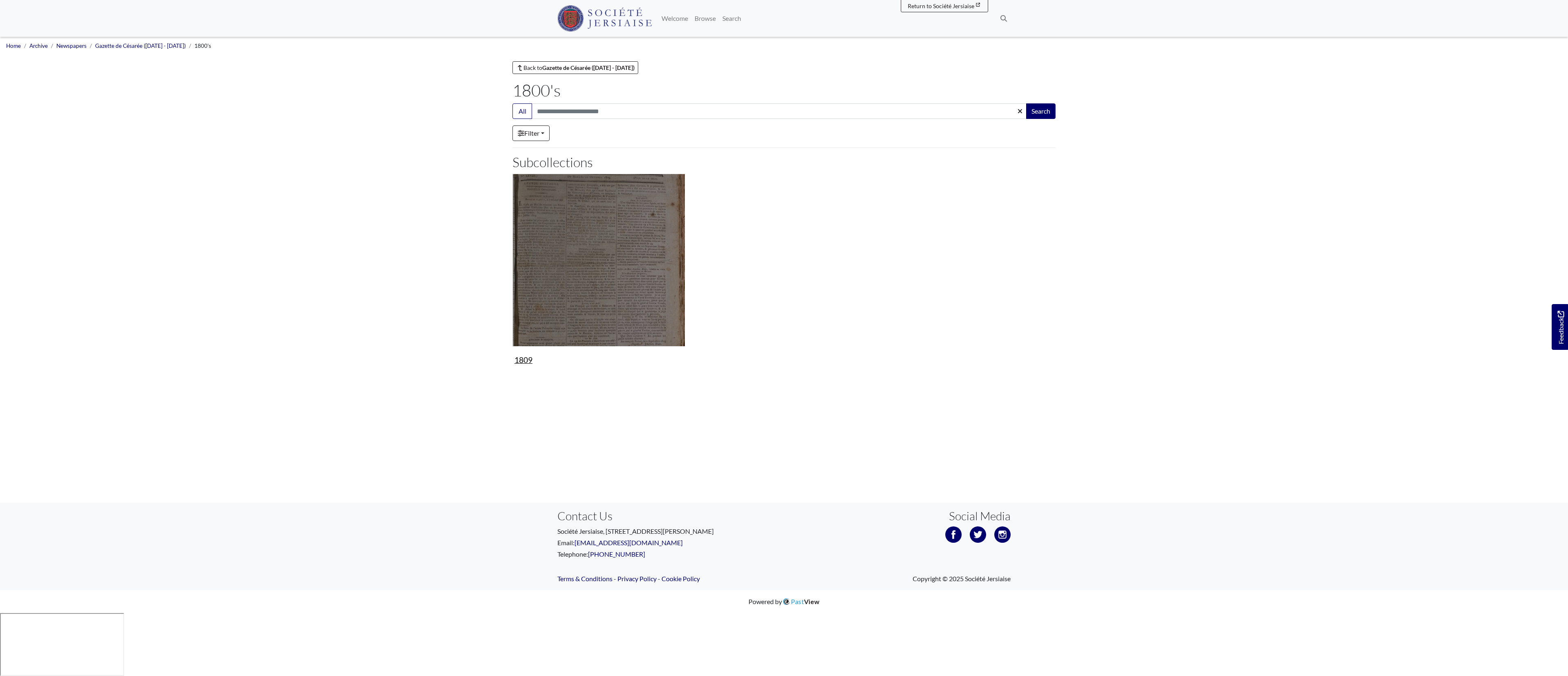
click at [592, 266] on img "Subcollection" at bounding box center [599, 260] width 173 height 173
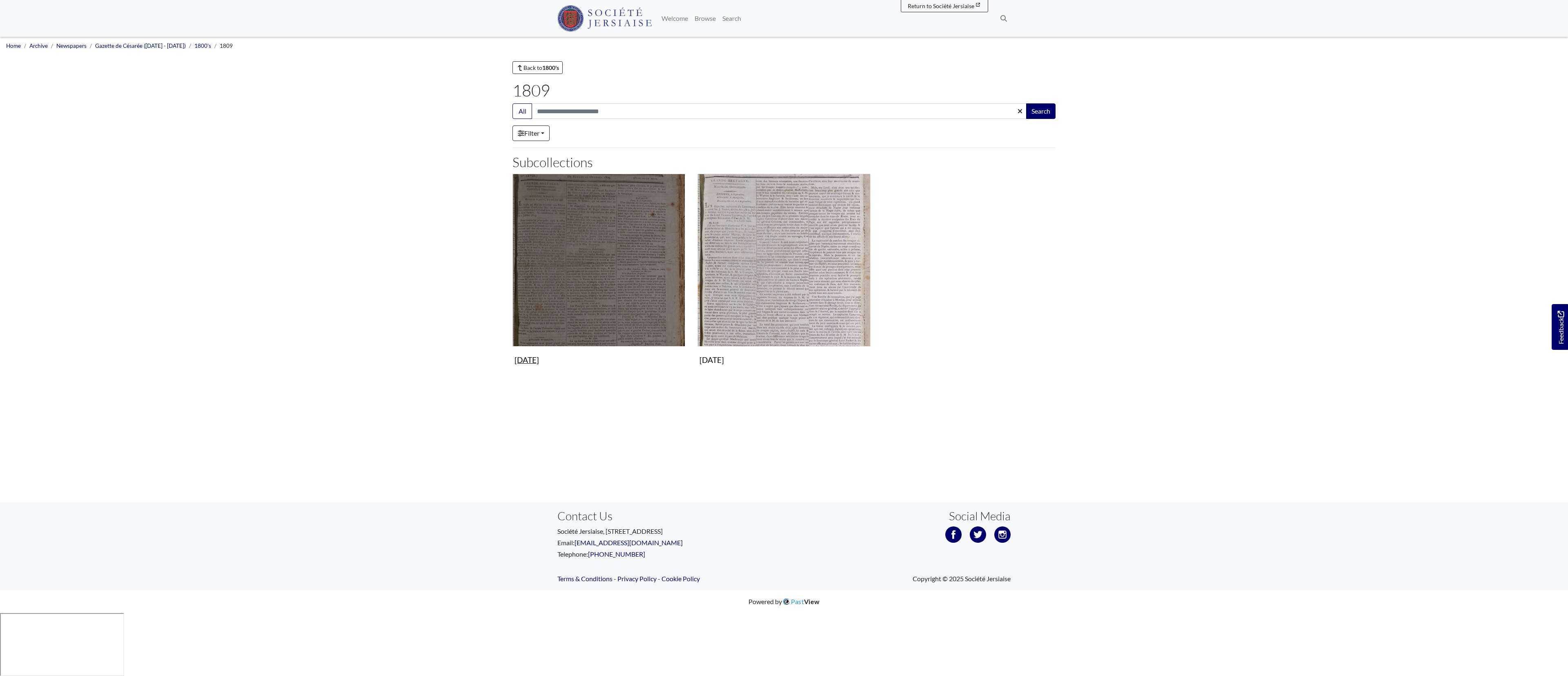
click at [592, 266] on img "Subcollection" at bounding box center [599, 260] width 173 height 173
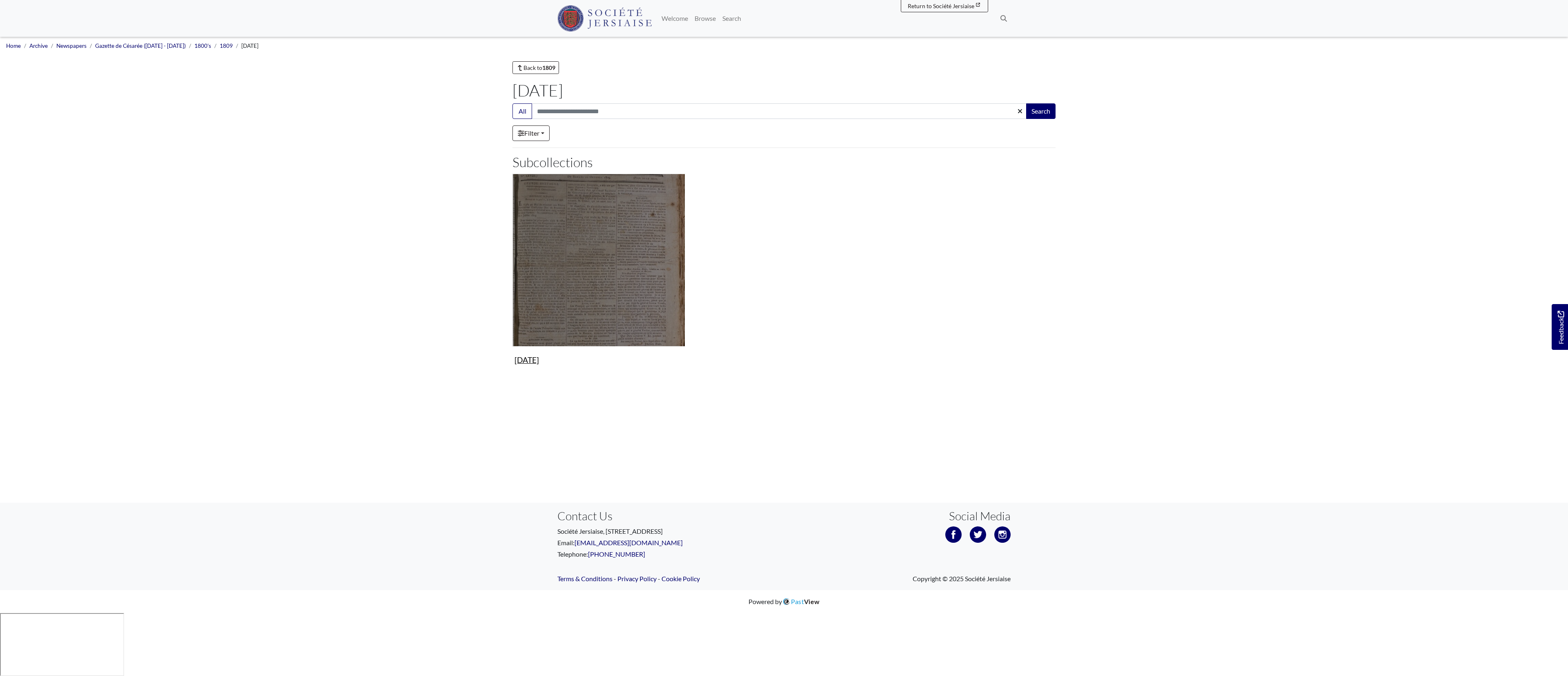
click at [608, 275] on img "Subcollection" at bounding box center [599, 260] width 173 height 173
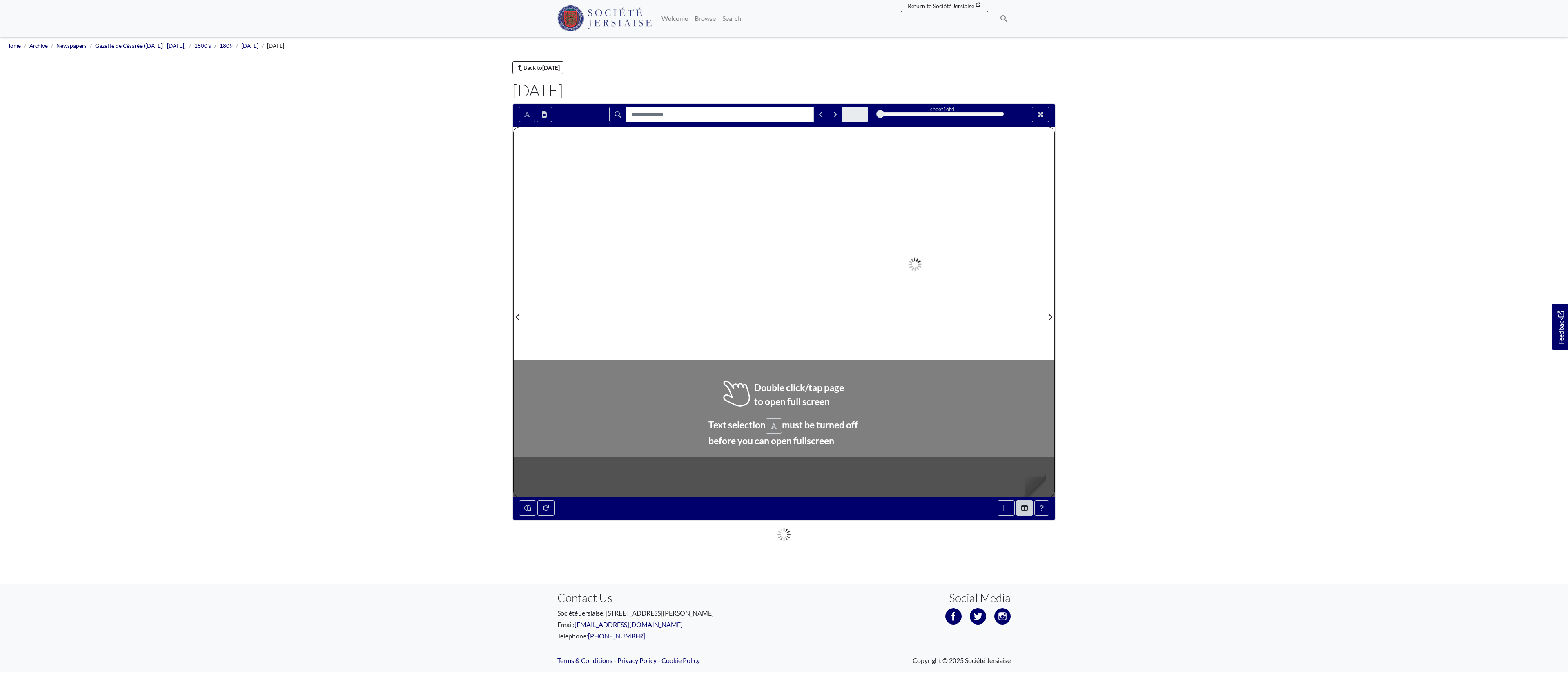
click at [982, 432] on div at bounding box center [915, 312] width 262 height 370
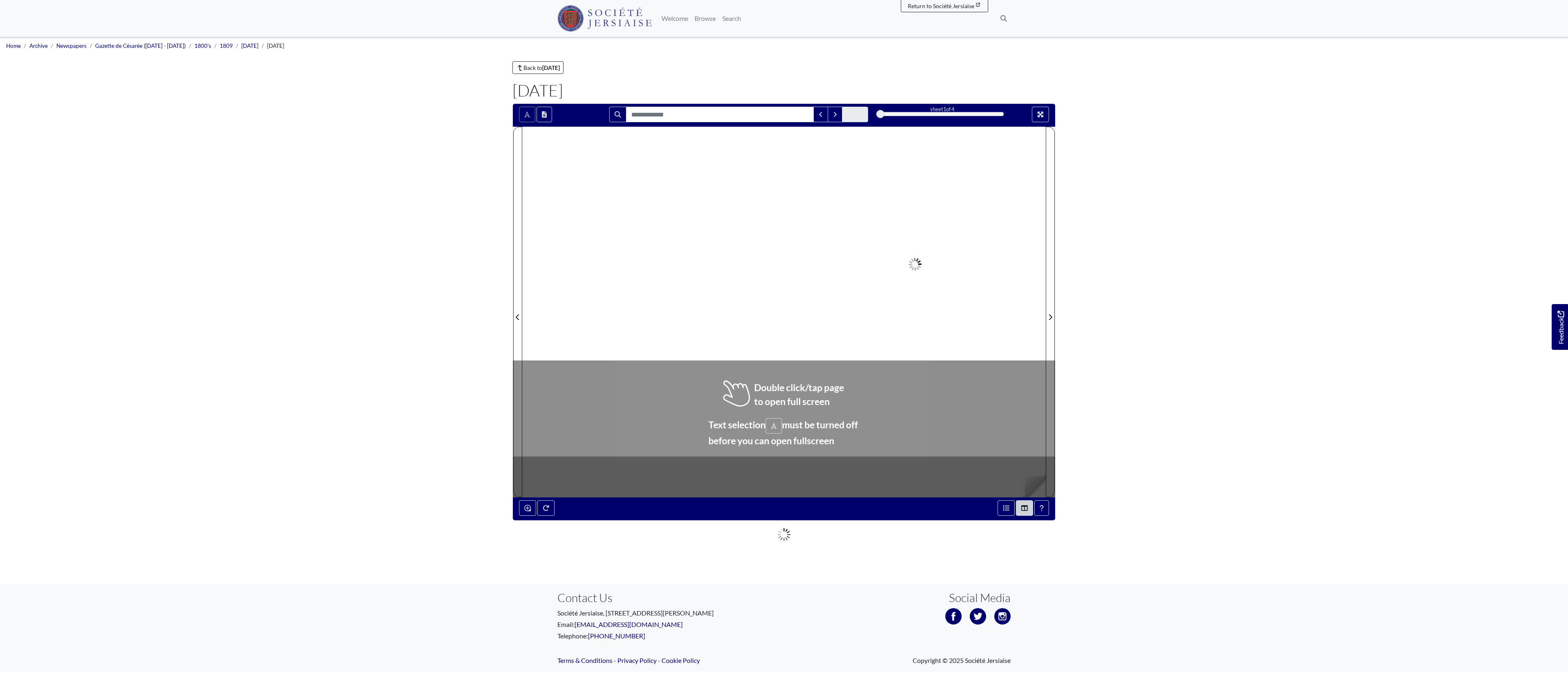
click at [982, 432] on div at bounding box center [915, 312] width 262 height 370
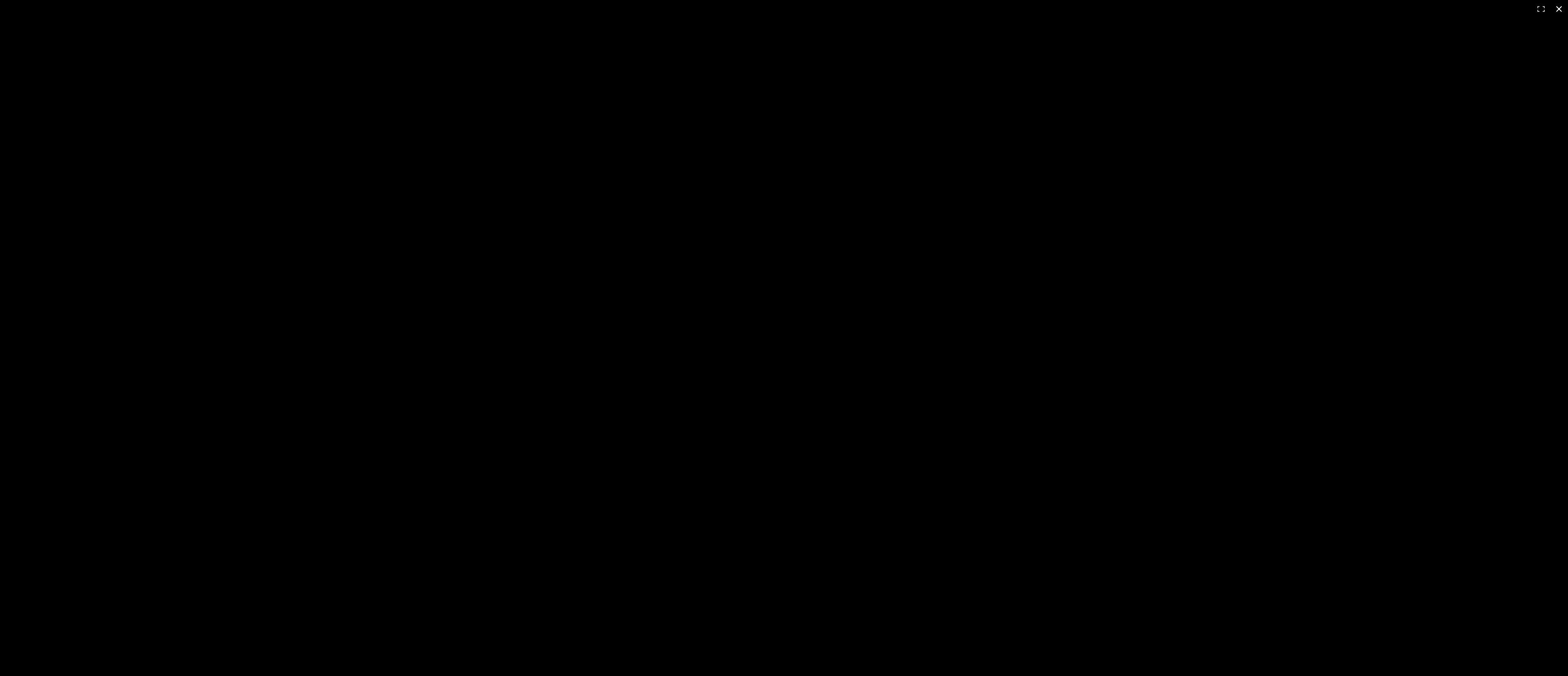
click at [1237, 364] on div at bounding box center [784, 338] width 1568 height 676
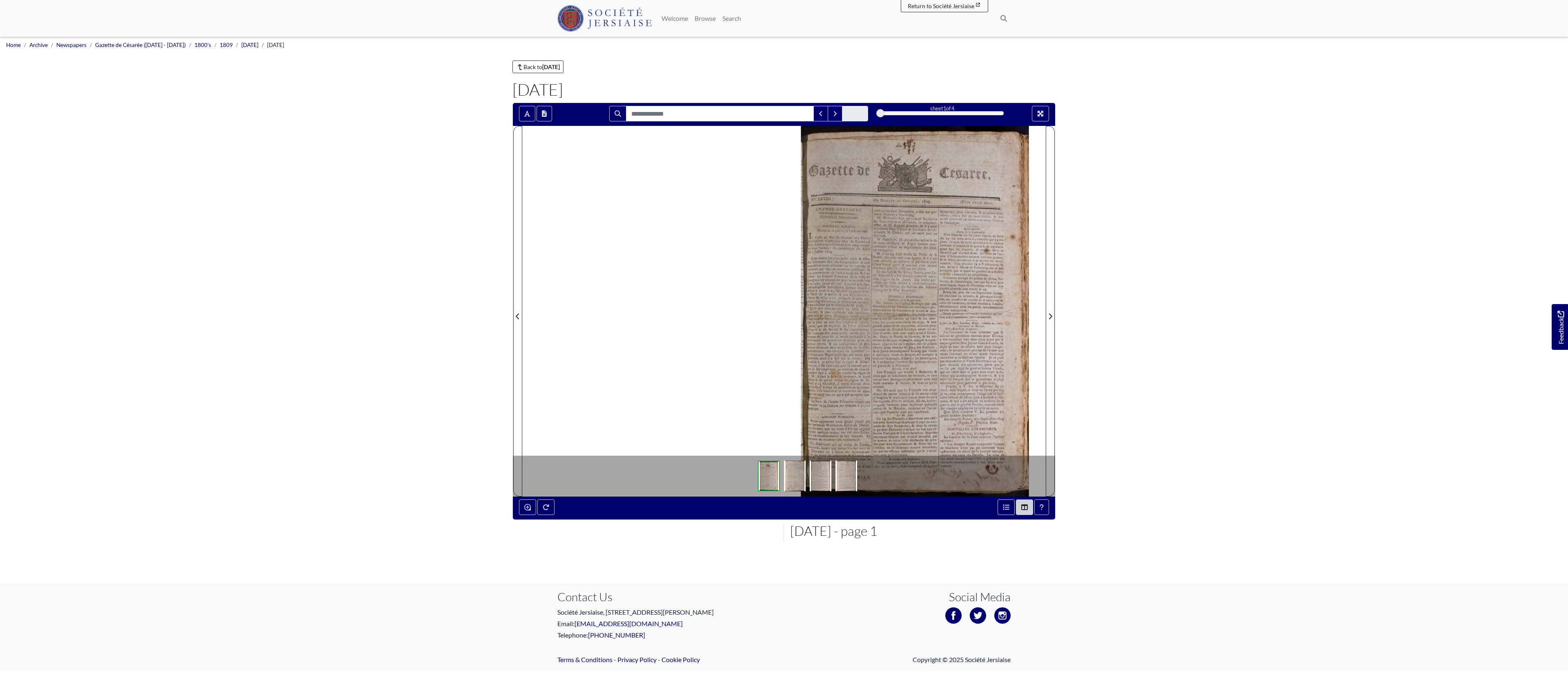
scroll to position [2, 0]
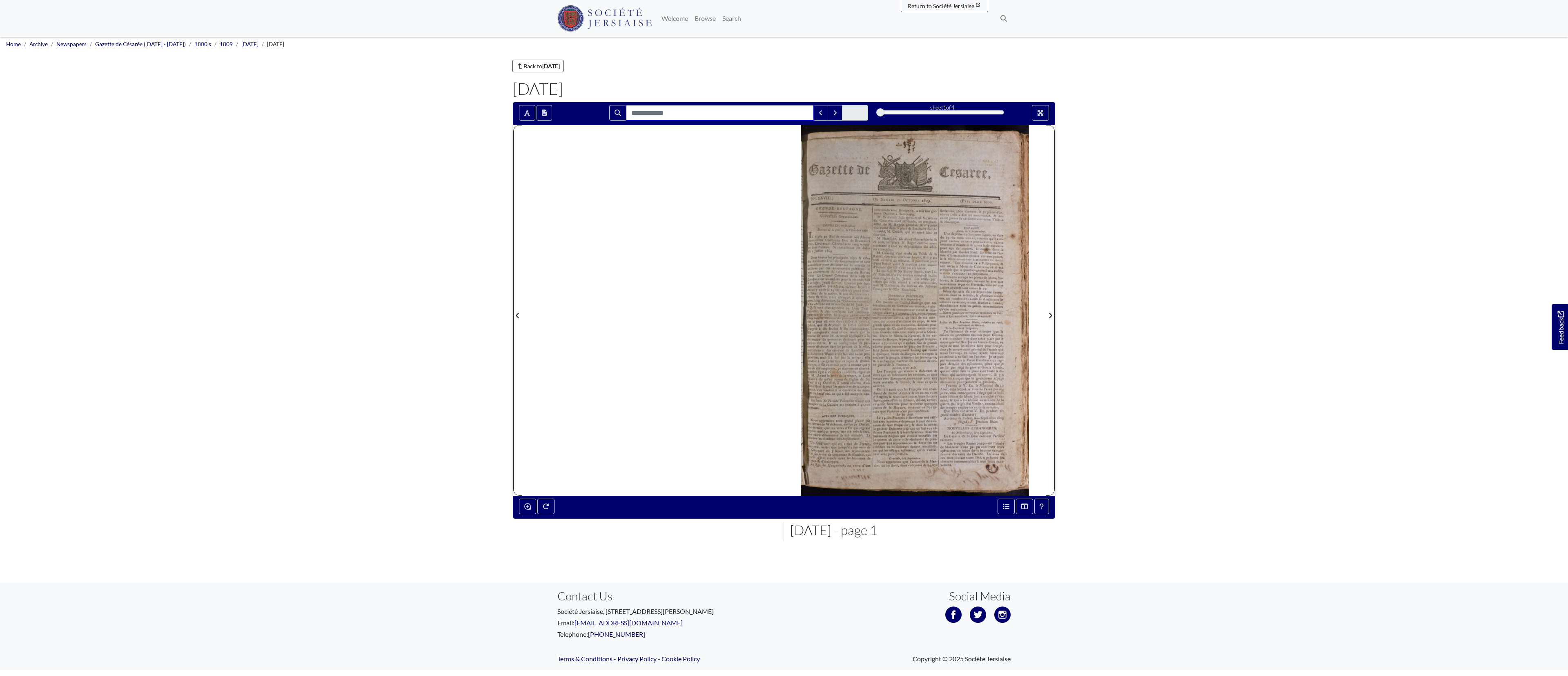
click at [709, 115] on input "Search for" at bounding box center [719, 112] width 188 height 15
type input "*****"
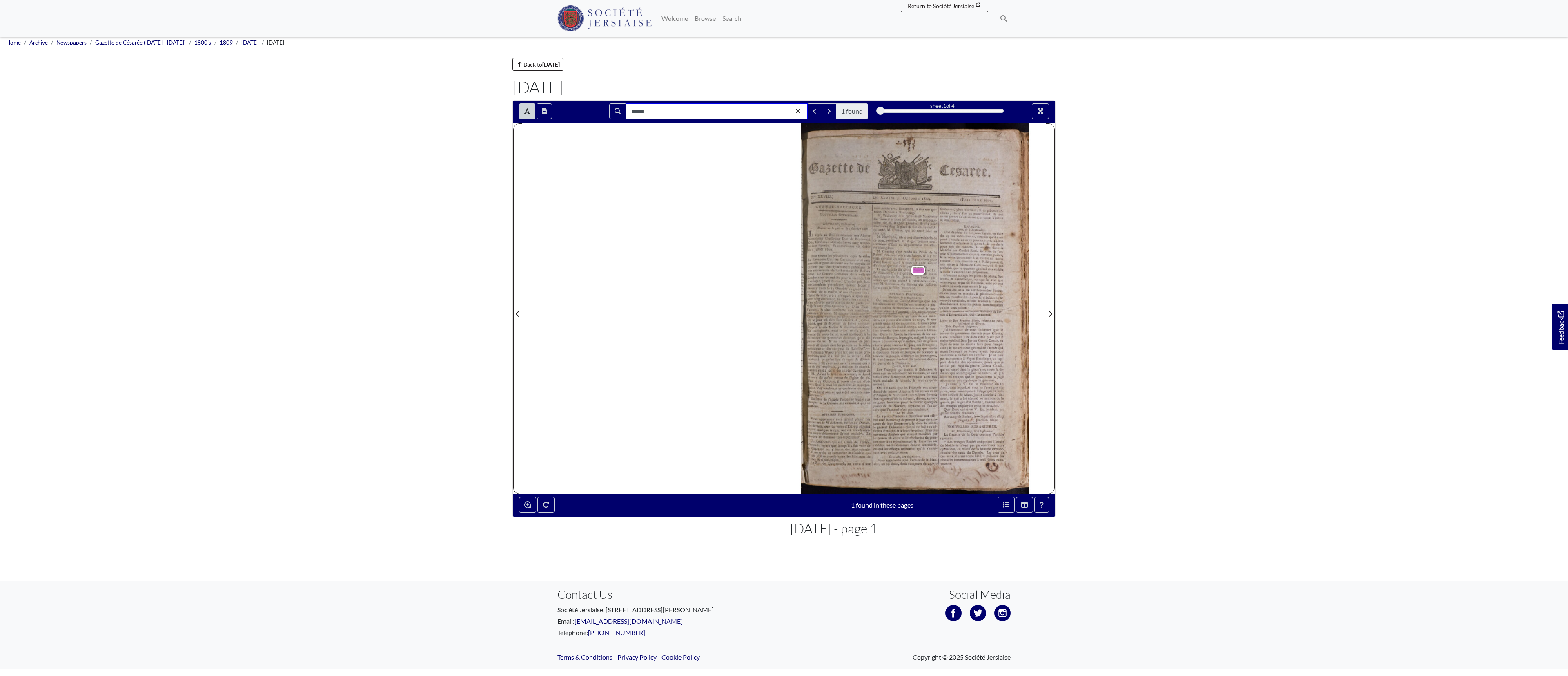
scroll to position [4, 0]
click at [922, 270] on span "[PERSON_NAME]" at bounding box center [929, 270] width 32 height 5
click at [920, 270] on span "[PERSON_NAME]" at bounding box center [929, 270] width 32 height 5
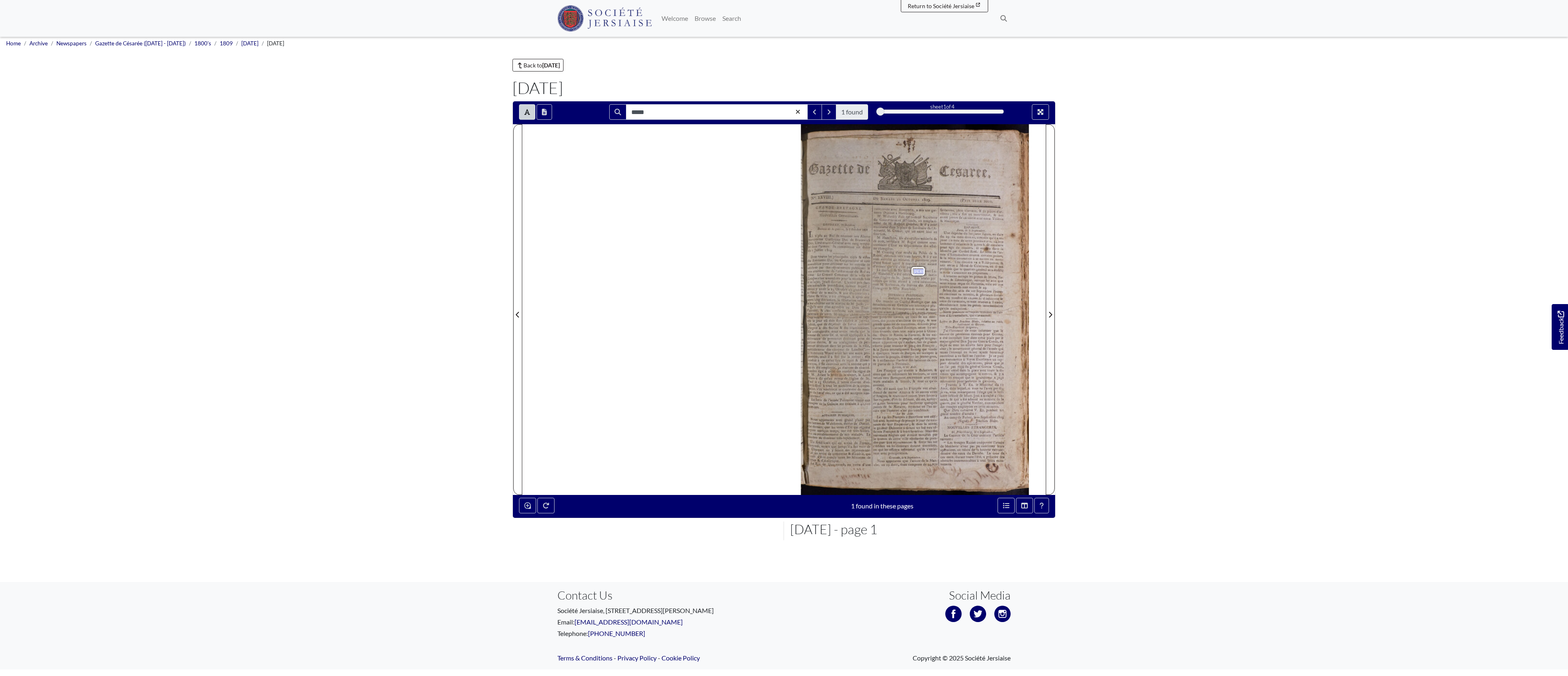
scroll to position [0, 0]
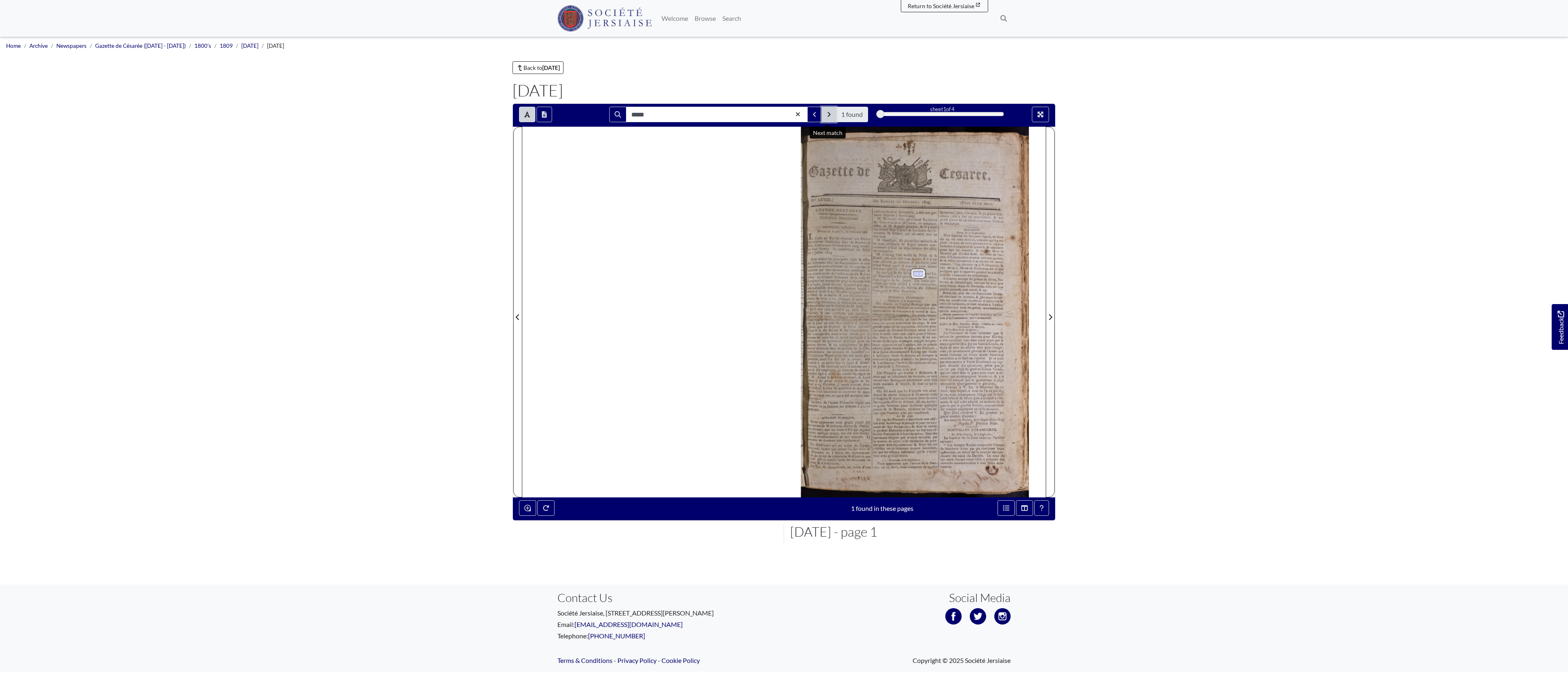
click at [830, 114] on button "Next Match" at bounding box center [829, 114] width 15 height 15
click at [522, 505] on button "Enable or disable loupe tool (Alt+L)" at bounding box center [528, 507] width 17 height 15
click at [909, 273] on div at bounding box center [909, 271] width 122 height 122
click at [530, 516] on button "Enable or disable loupe tool (Alt+L)" at bounding box center [528, 507] width 17 height 15
click at [1049, 320] on icon "Next Page" at bounding box center [1050, 317] width 4 height 7
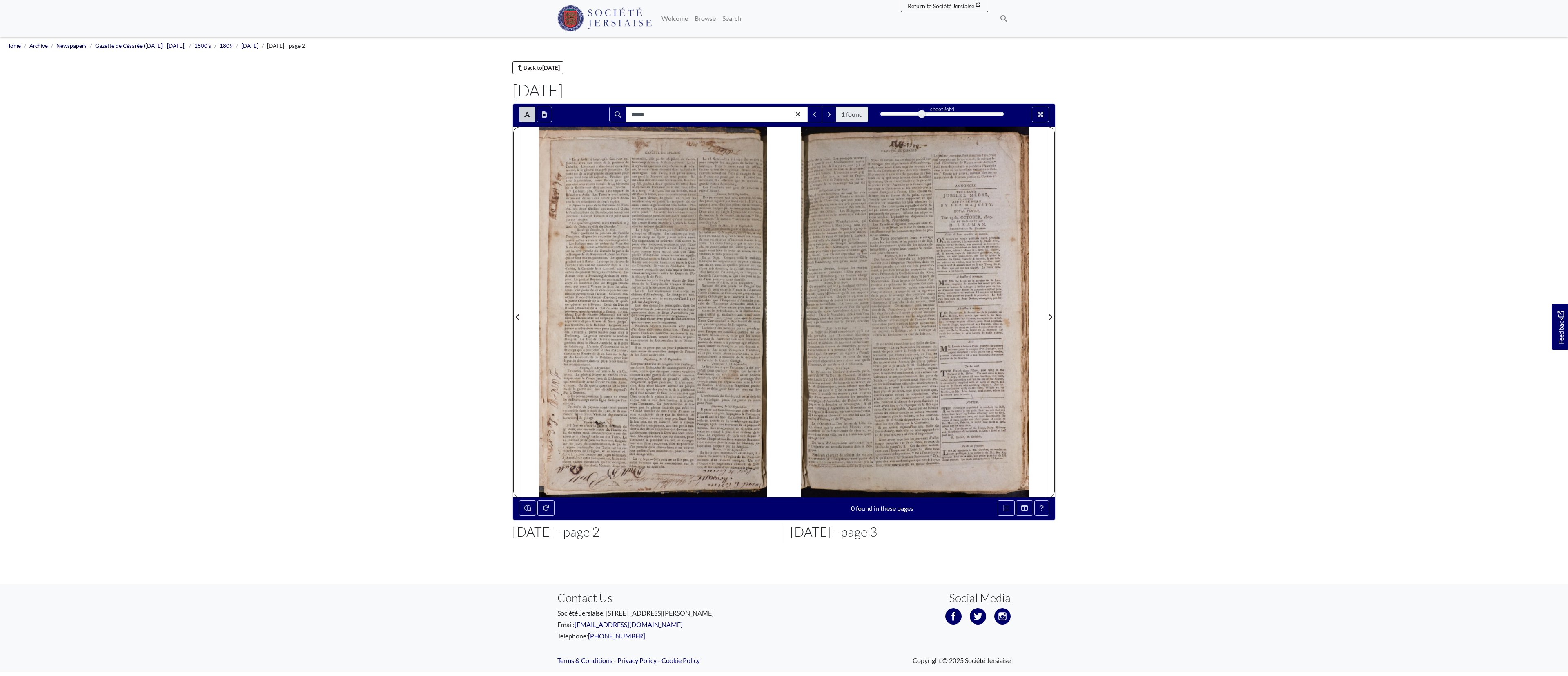
click at [882, 309] on span "St" at bounding box center [883, 309] width 2 height 3
click at [527, 516] on button "Enable or disable loupe tool (Alt+L)" at bounding box center [528, 507] width 17 height 15
click at [895, 262] on div at bounding box center [895, 259] width 122 height 122
click at [552, 112] on button "Open transcription window" at bounding box center [544, 114] width 15 height 15
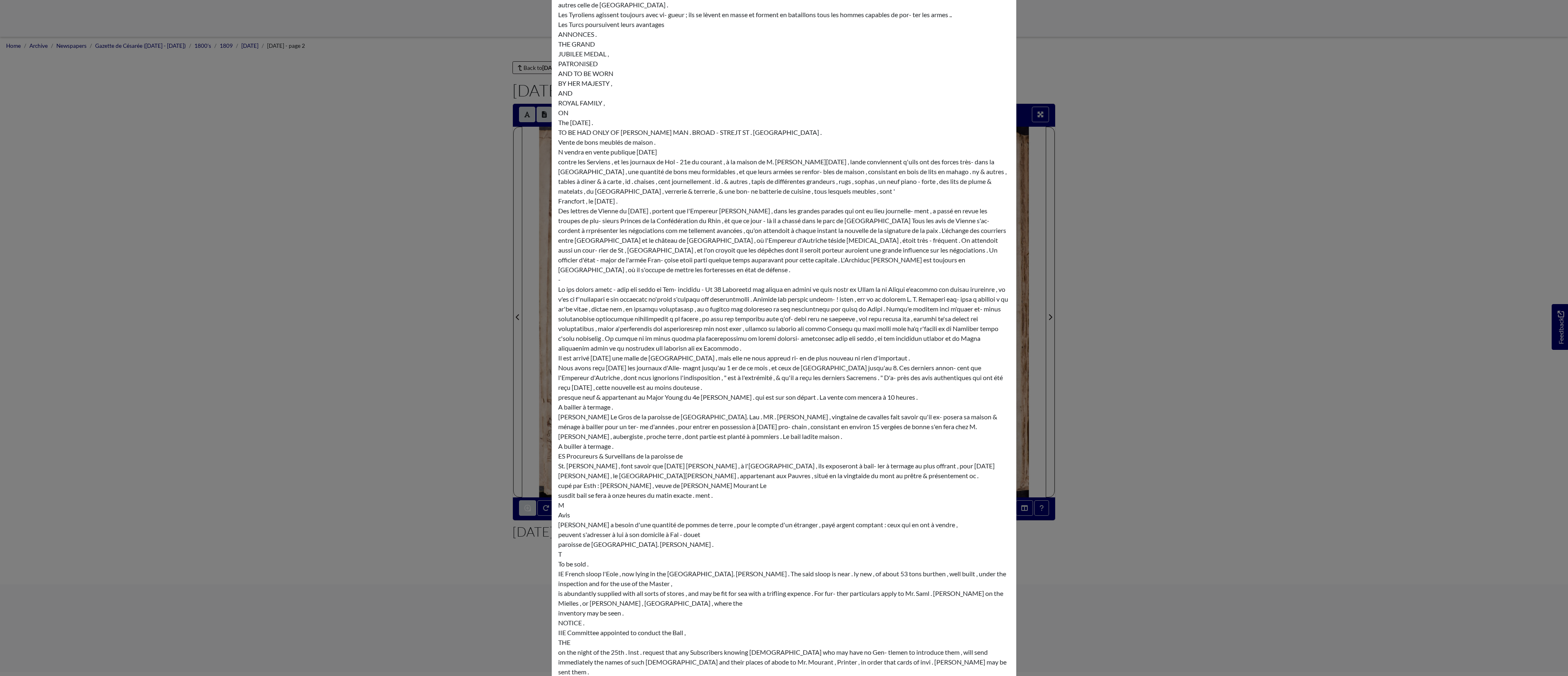
scroll to position [1959, 0]
click at [1297, 258] on div "Transcription × ww ° 2 " Le [DATE] , le lieut . - gén . [PERSON_NAME] s'est ap-…" at bounding box center [784, 338] width 1568 height 676
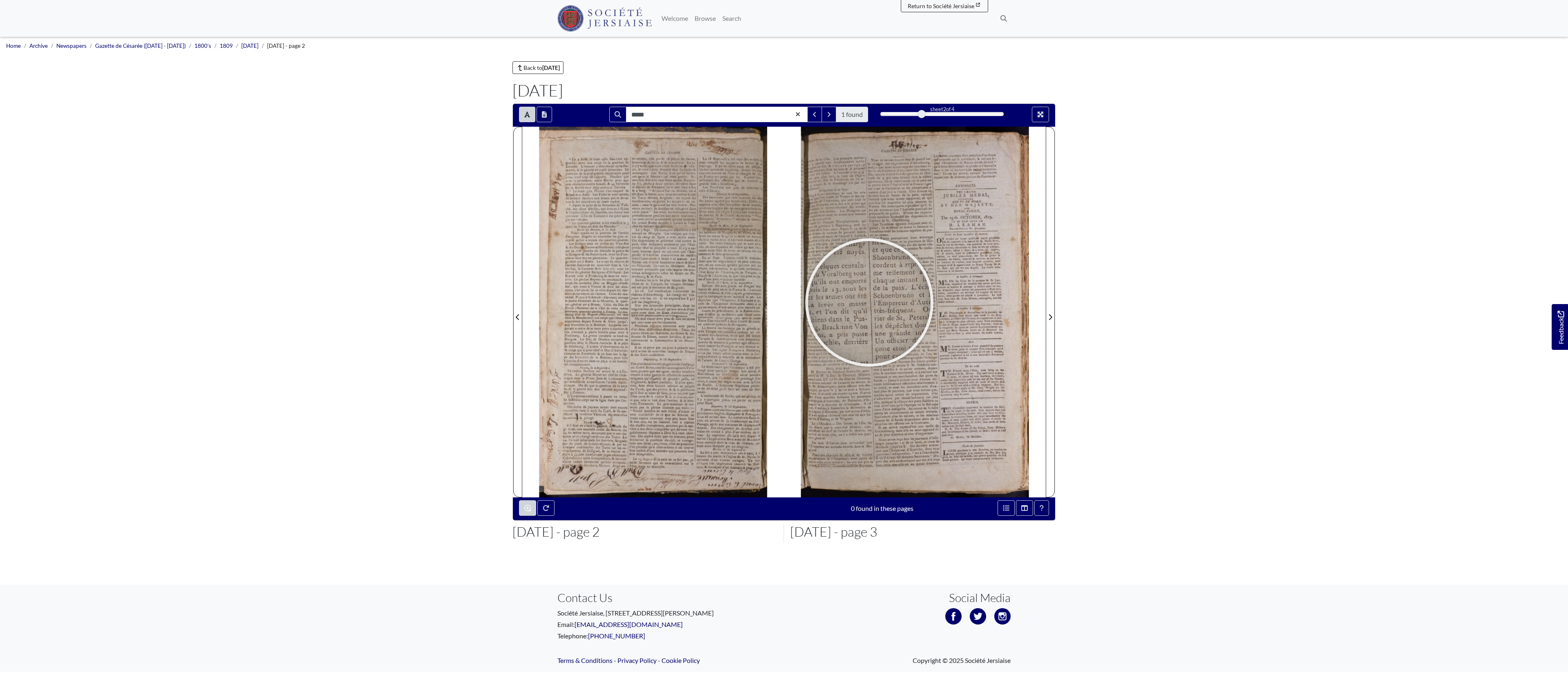
click at [869, 305] on div at bounding box center [869, 302] width 122 height 122
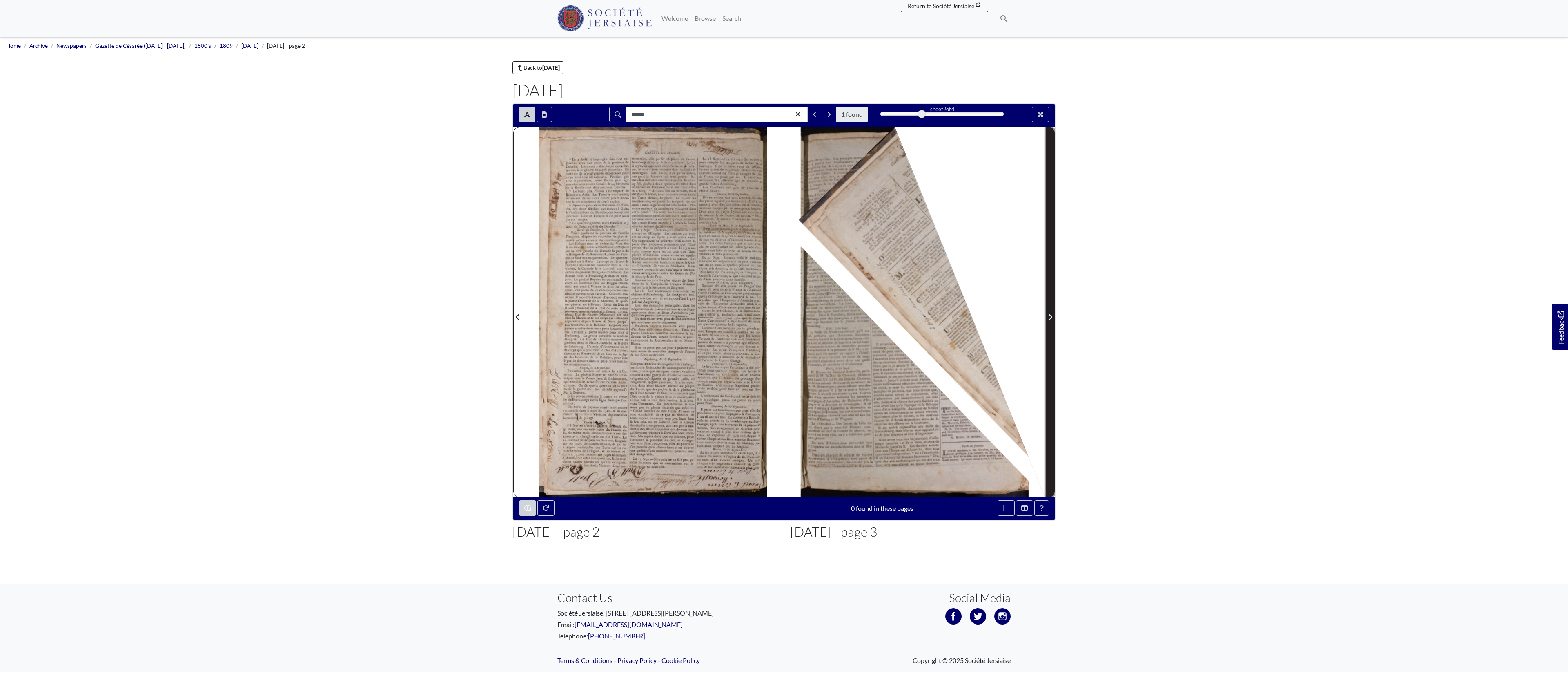
click at [1048, 322] on span "Next Page" at bounding box center [1050, 317] width 8 height 10
